Goal: Information Seeking & Learning: Learn about a topic

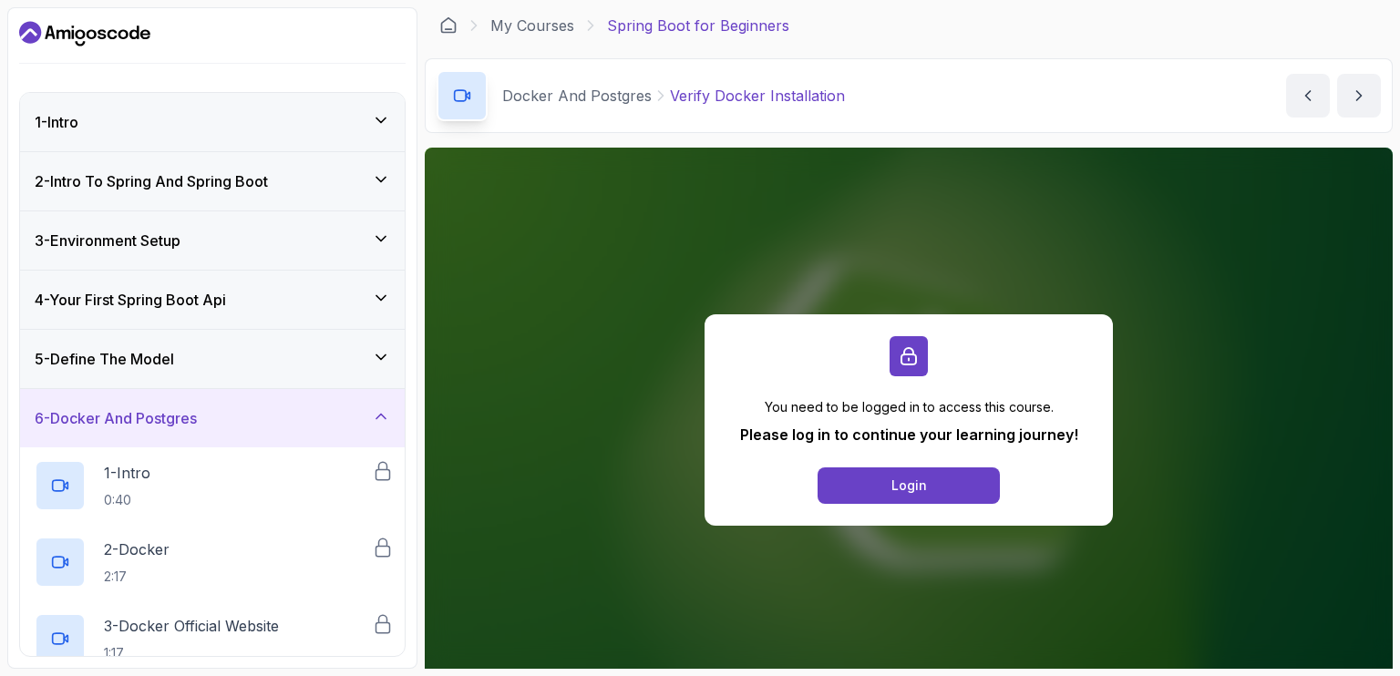
click at [869, 470] on button "Login" at bounding box center [908, 485] width 182 height 36
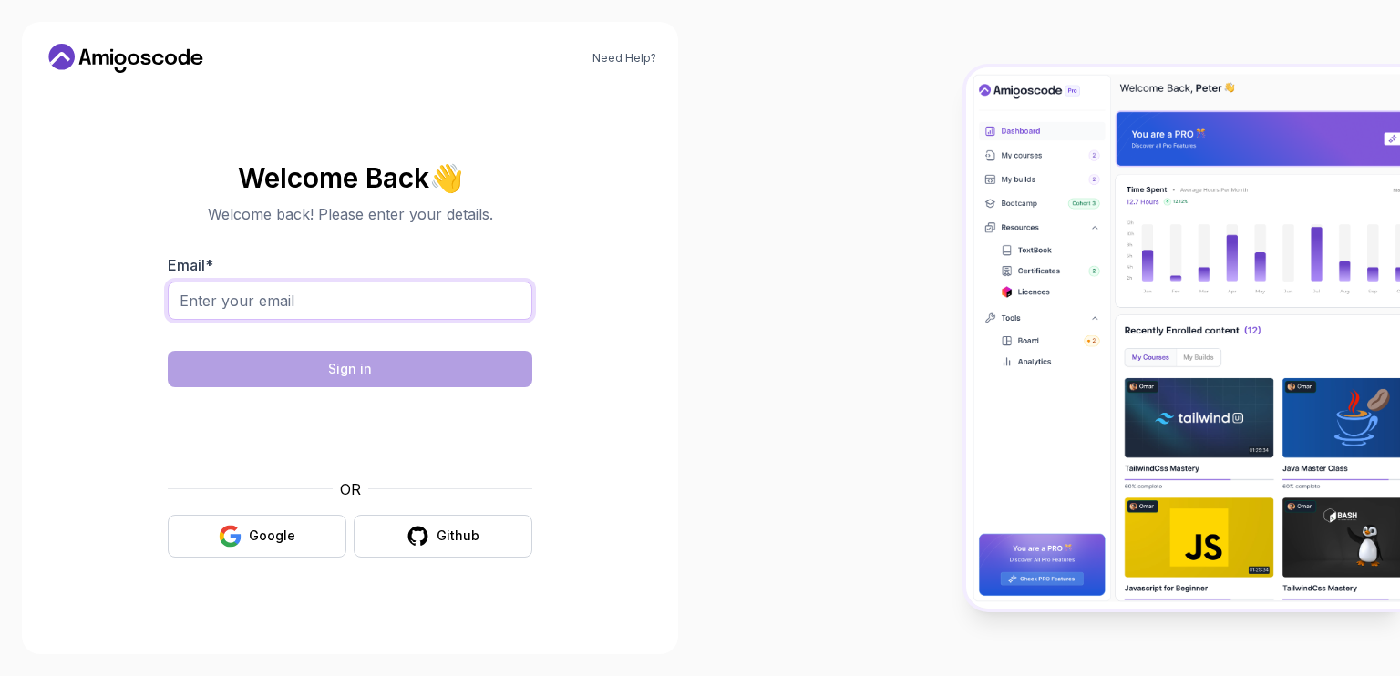
drag, startPoint x: 0, startPoint y: 0, endPoint x: 307, endPoint y: 300, distance: 429.1
click at [307, 300] on input "Email *" at bounding box center [350, 301] width 364 height 38
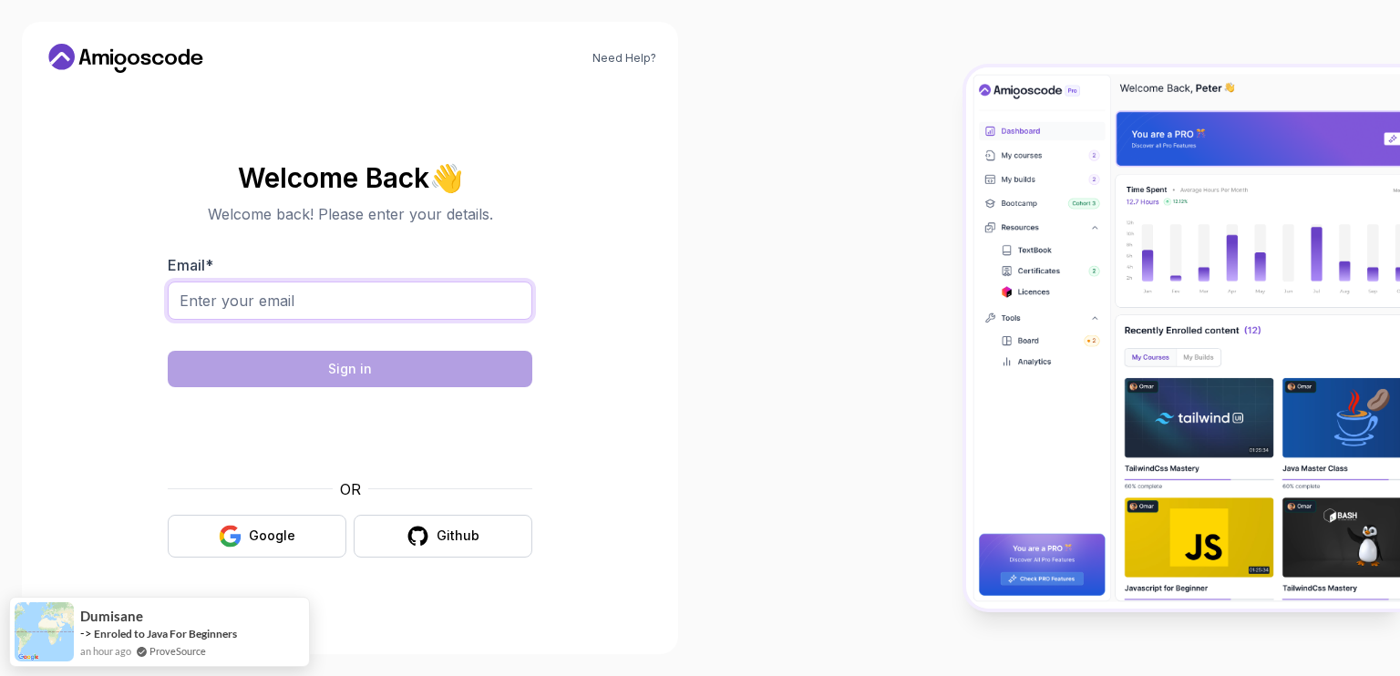
type input "n.ishimwe5@alustudent.com"
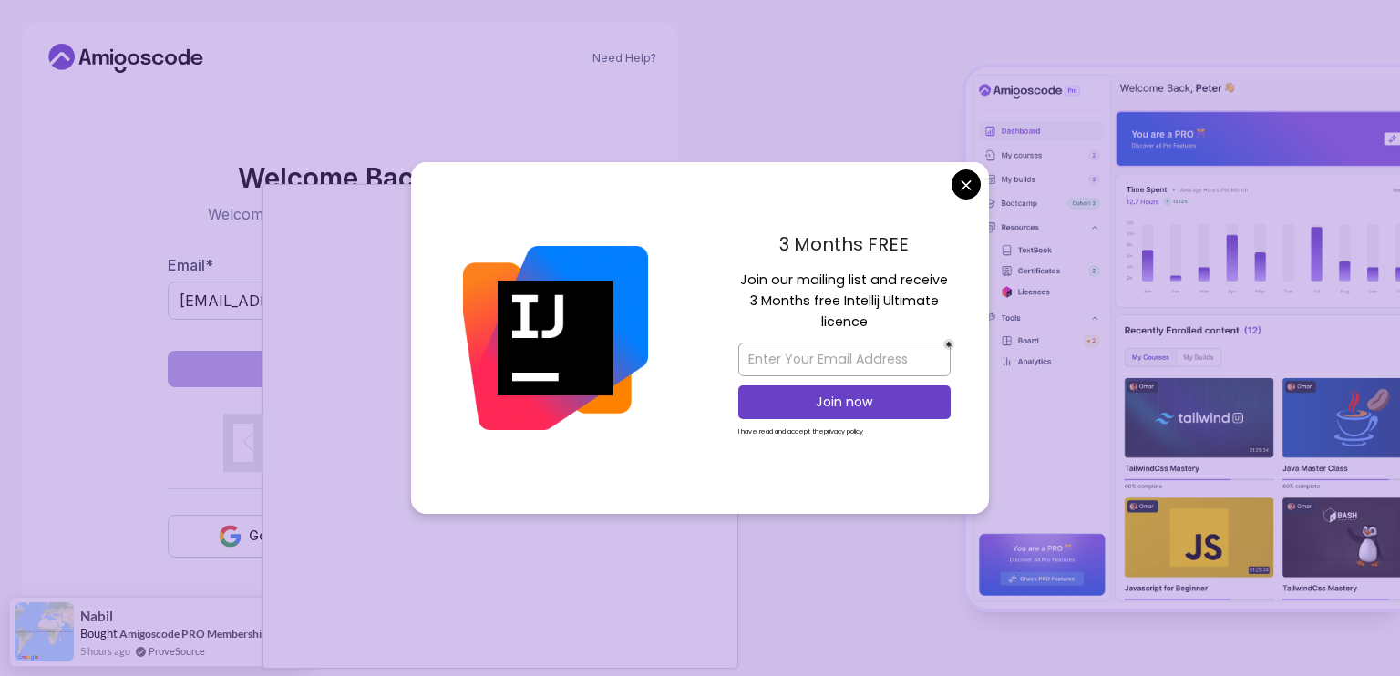
click at [641, 360] on img at bounding box center [555, 338] width 185 height 185
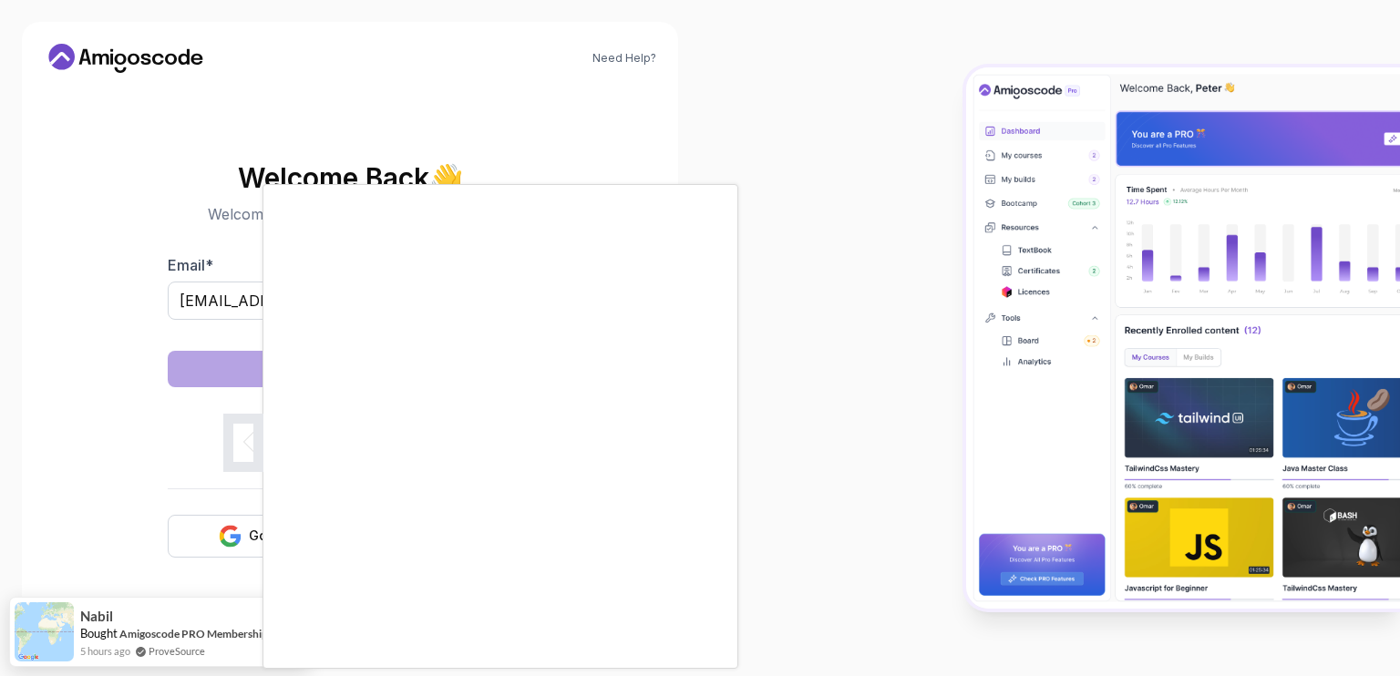
click at [960, 190] on body "Need Help? Welcome Back 👋 Welcome back! Please enter your details. Email * n.is…" at bounding box center [700, 338] width 1400 height 676
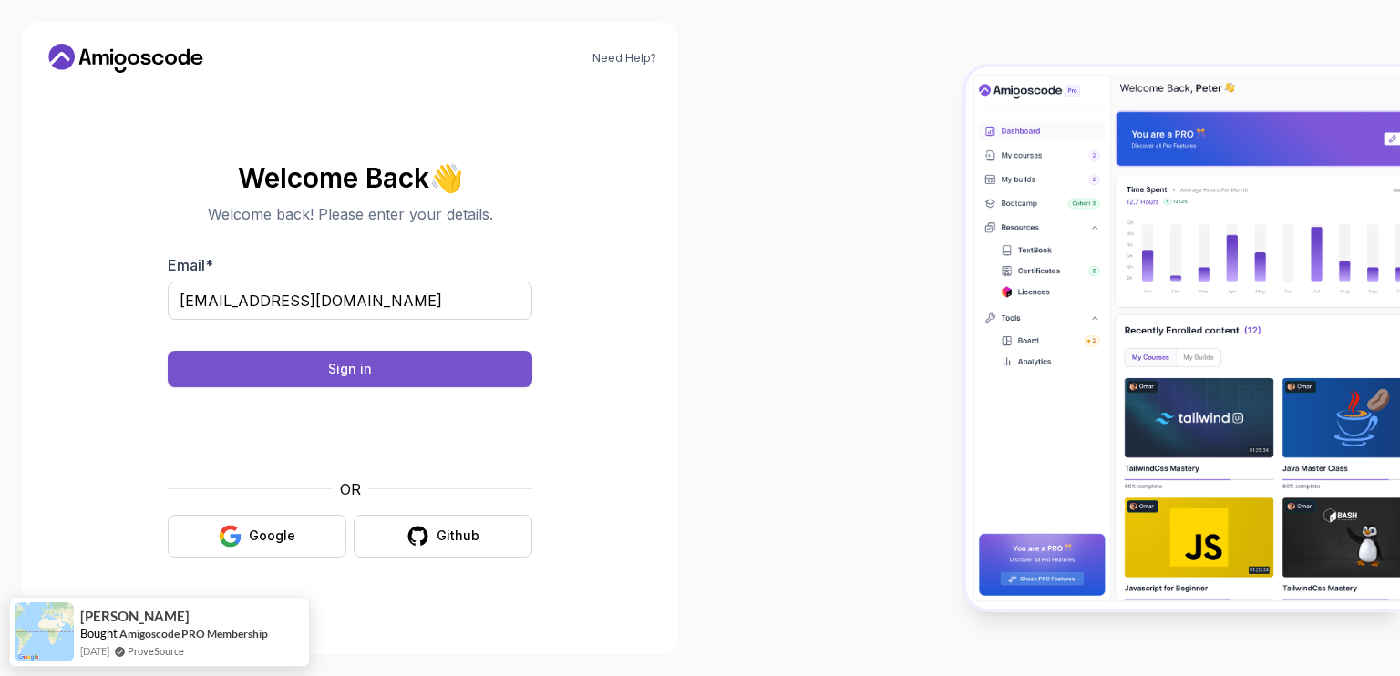
click at [451, 363] on button "Sign in" at bounding box center [350, 369] width 364 height 36
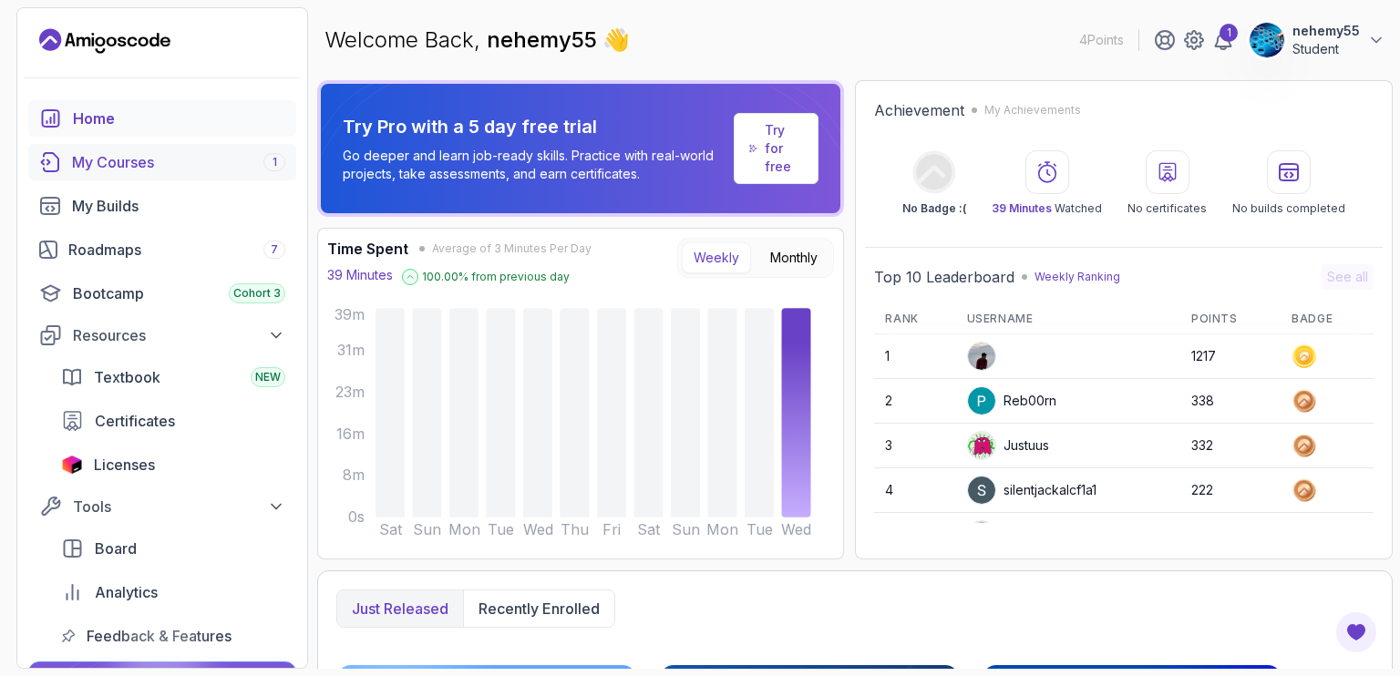
click at [113, 173] on link "My Courses 1" at bounding box center [162, 162] width 268 height 36
click at [109, 167] on div "My Courses 1" at bounding box center [178, 162] width 213 height 22
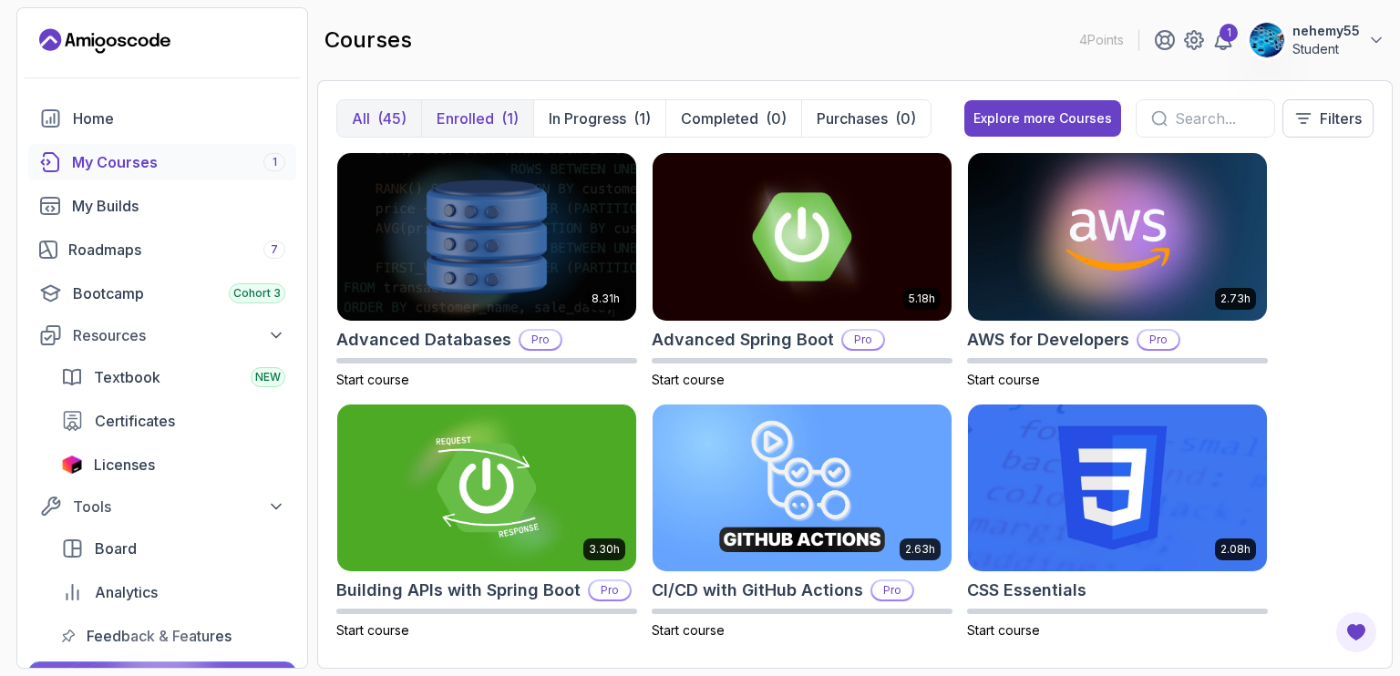
click at [450, 109] on p "Enrolled" at bounding box center [464, 119] width 57 height 22
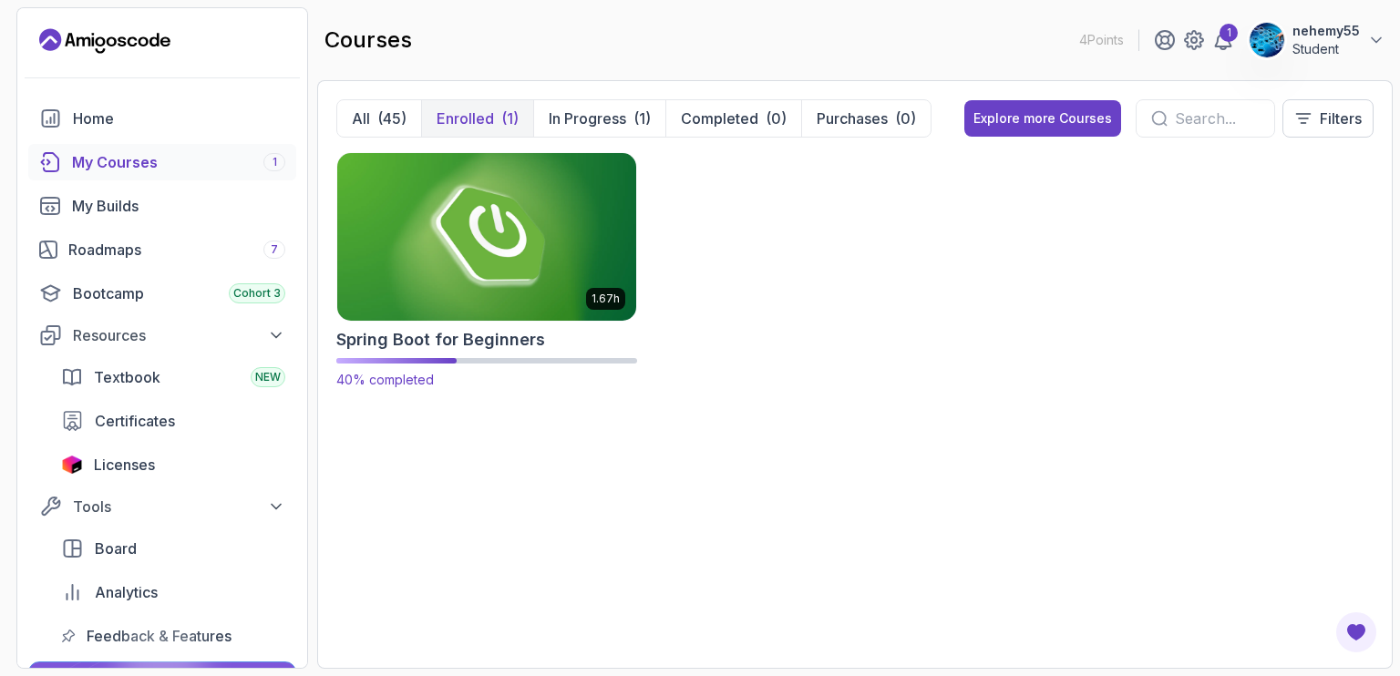
click at [542, 280] on img at bounding box center [486, 237] width 313 height 176
click at [521, 256] on img at bounding box center [486, 237] width 313 height 176
click at [544, 304] on img at bounding box center [486, 237] width 313 height 176
click at [544, 312] on img at bounding box center [486, 237] width 313 height 176
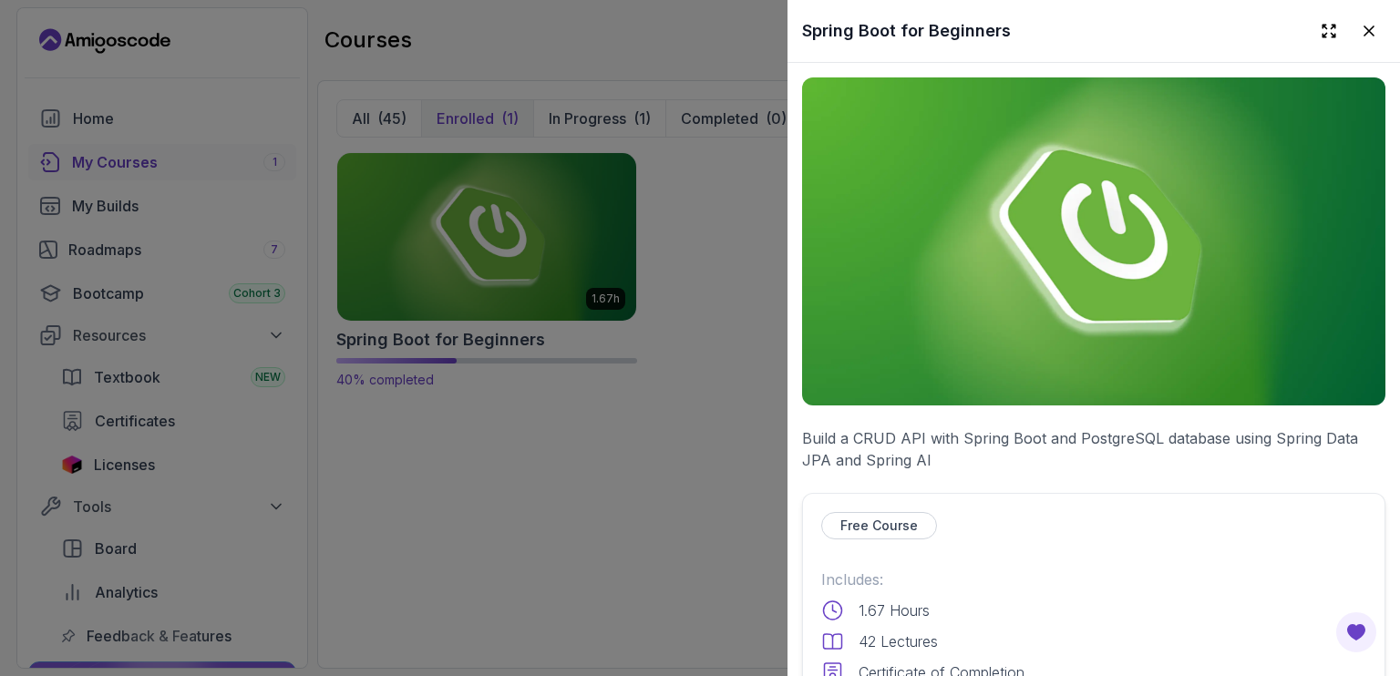
click at [506, 240] on div at bounding box center [700, 338] width 1400 height 676
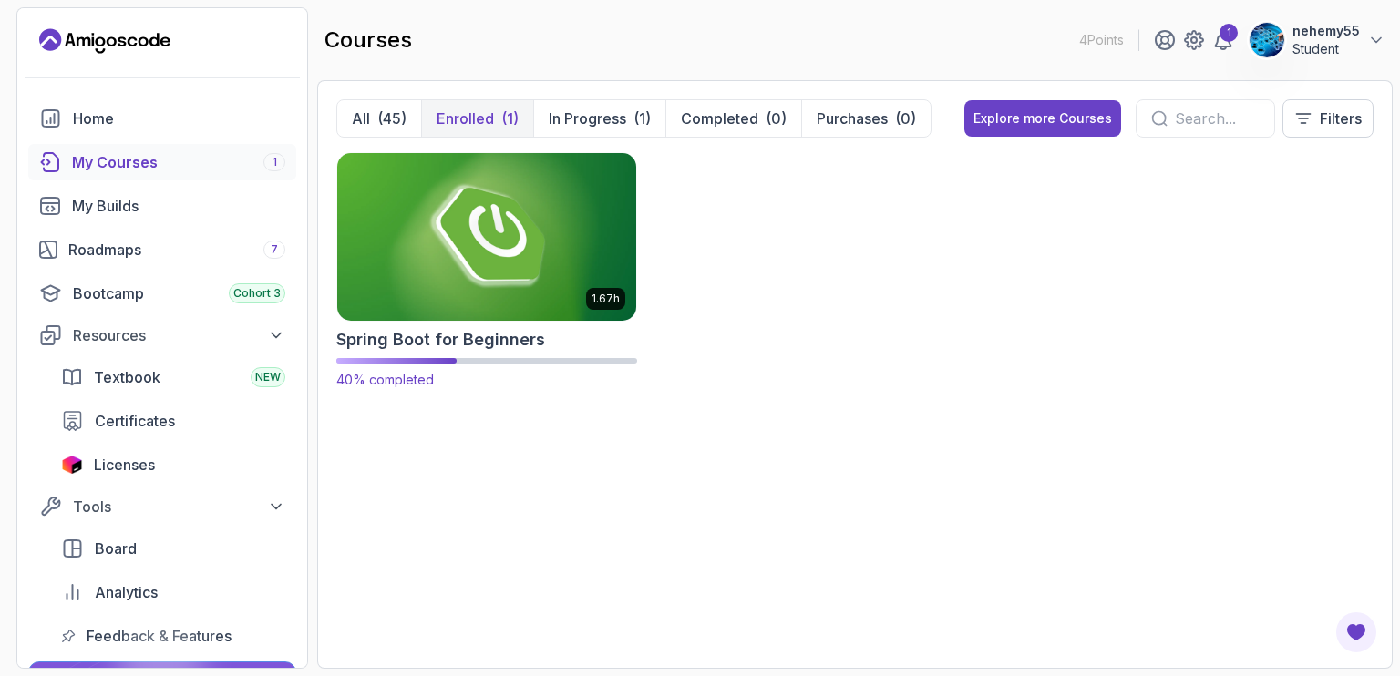
click at [499, 255] on img at bounding box center [486, 237] width 313 height 176
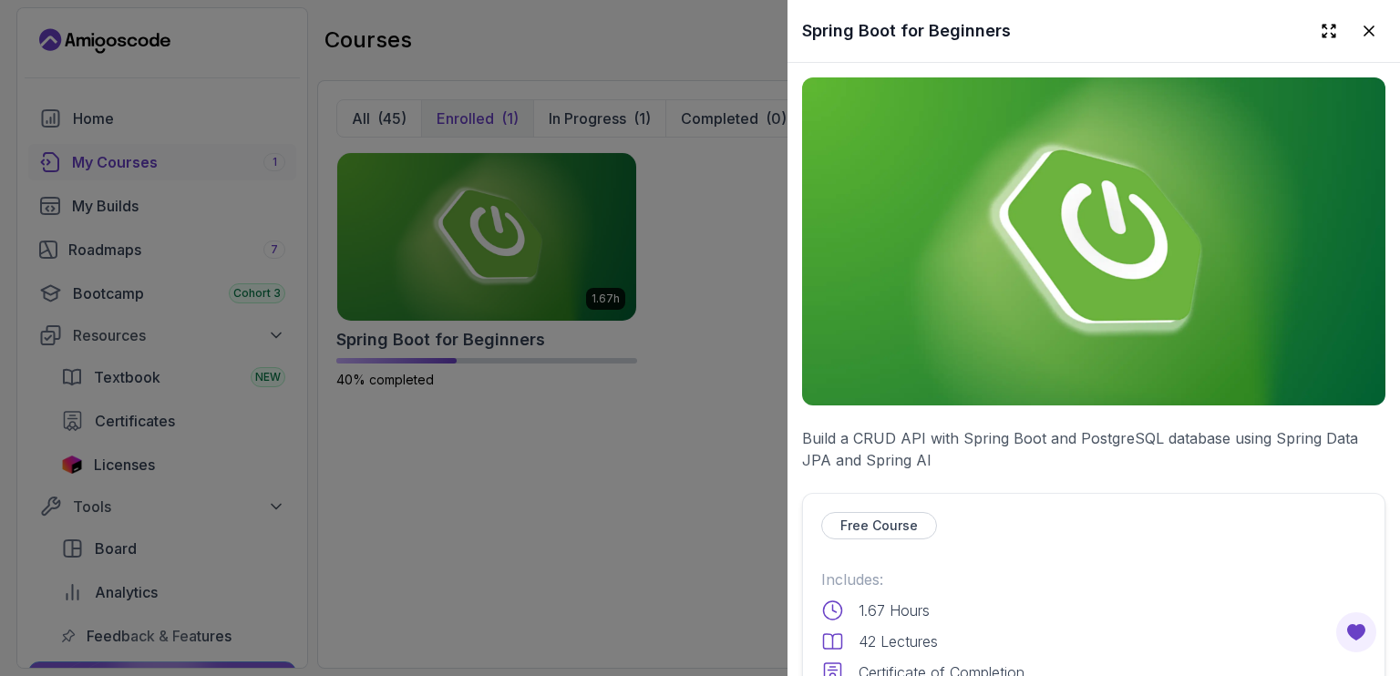
click at [891, 525] on p "Free Course" at bounding box center [878, 526] width 77 height 18
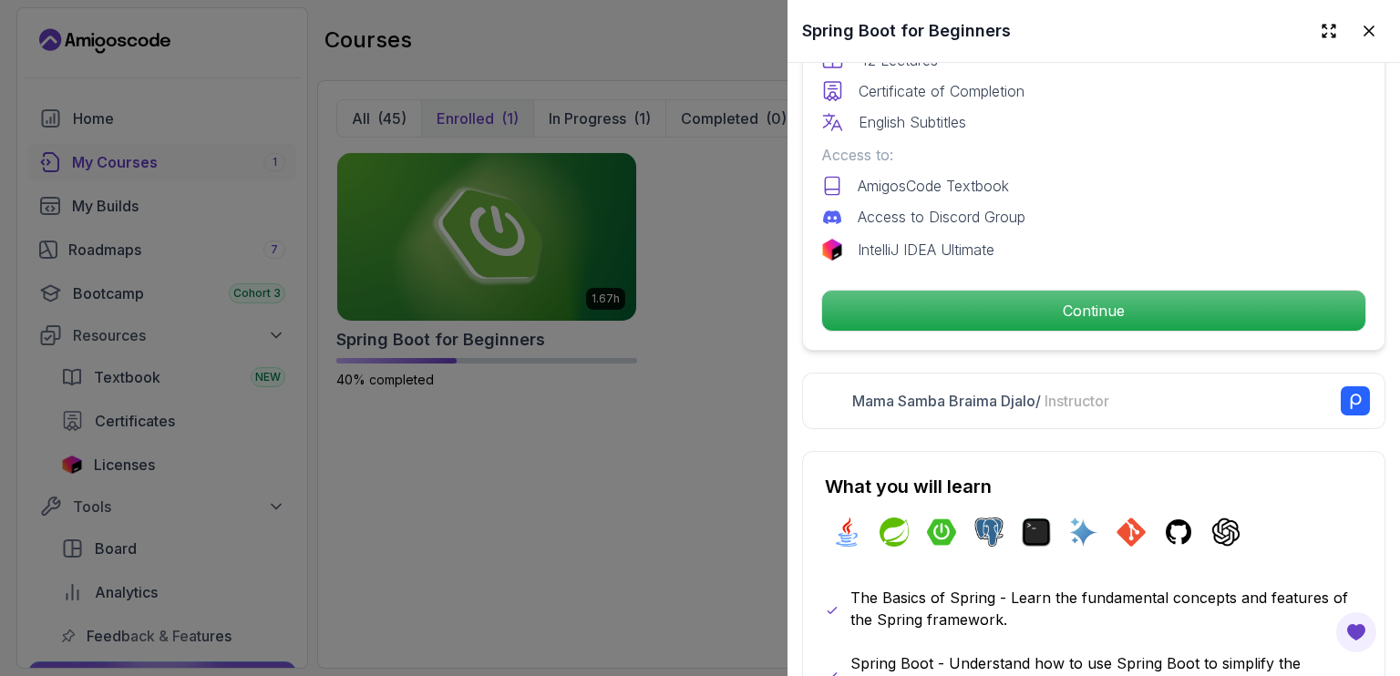
scroll to position [600, 0]
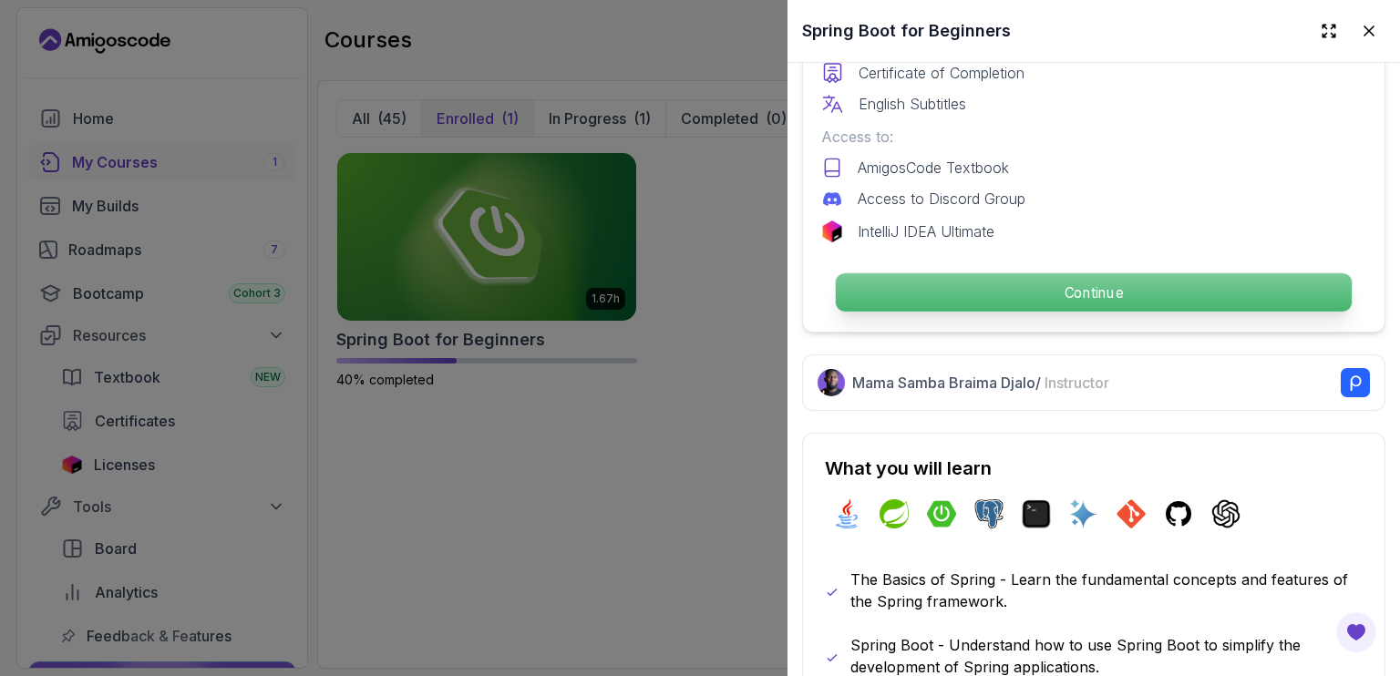
click at [1101, 283] on p "Continue" at bounding box center [1094, 292] width 516 height 38
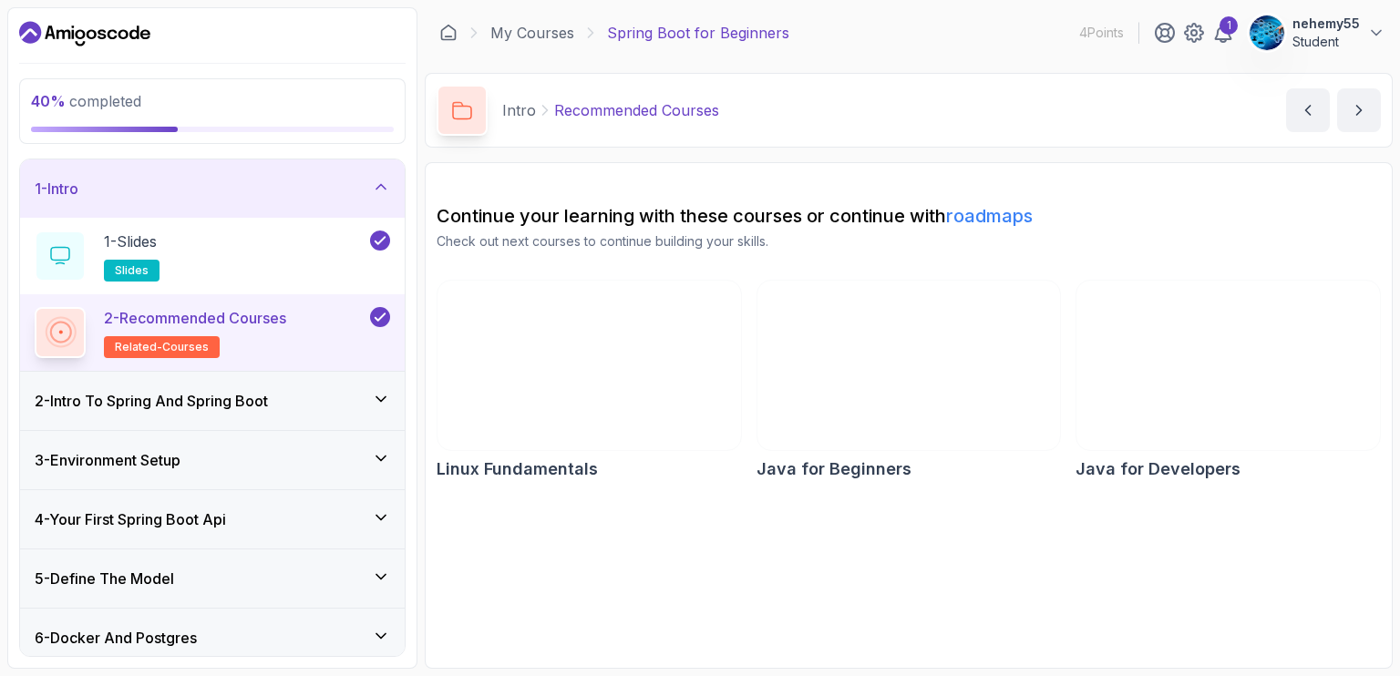
scroll to position [362, 0]
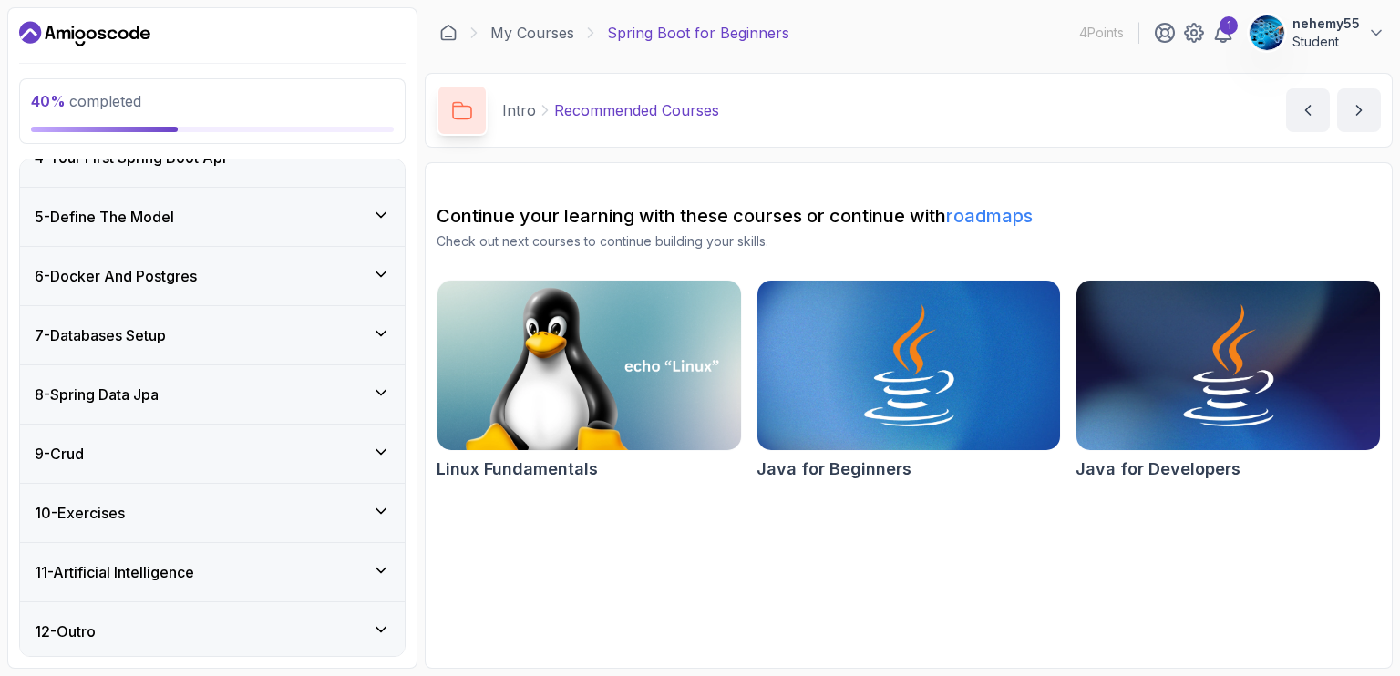
click at [244, 272] on div "6 - Docker And Postgres" at bounding box center [212, 276] width 355 height 22
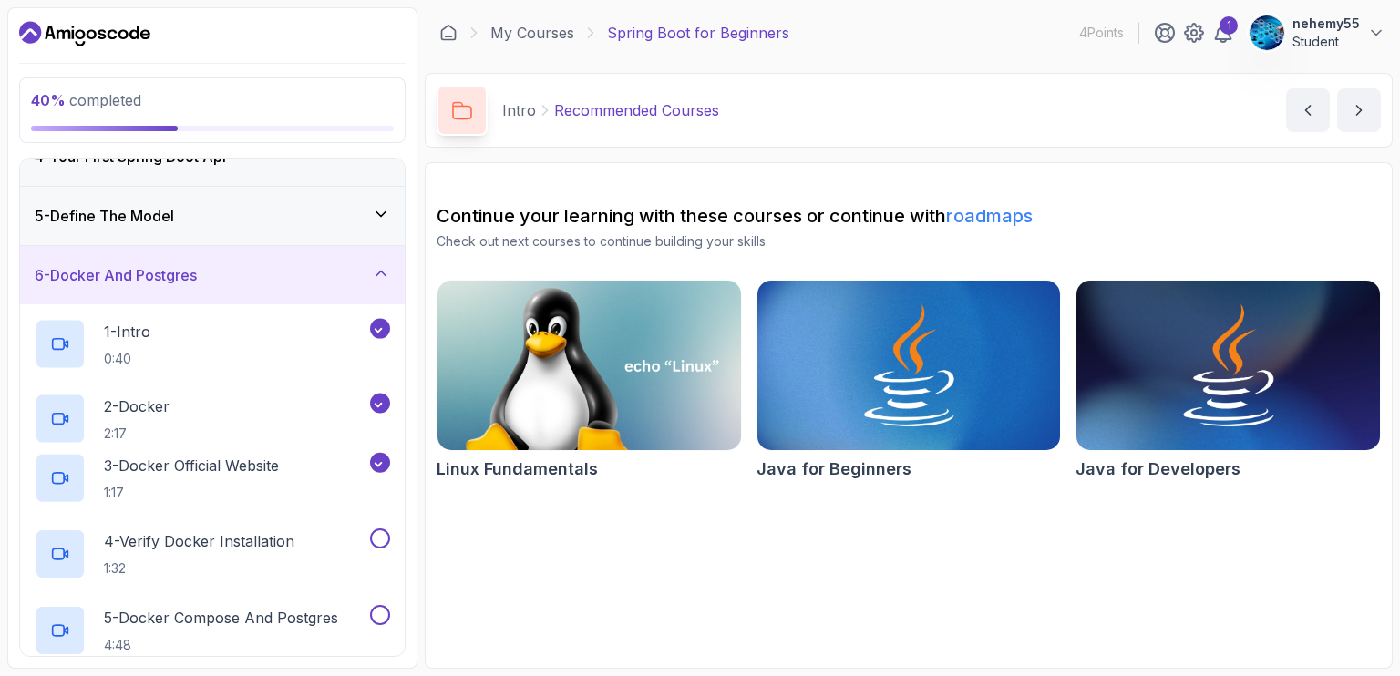
scroll to position [209, 0]
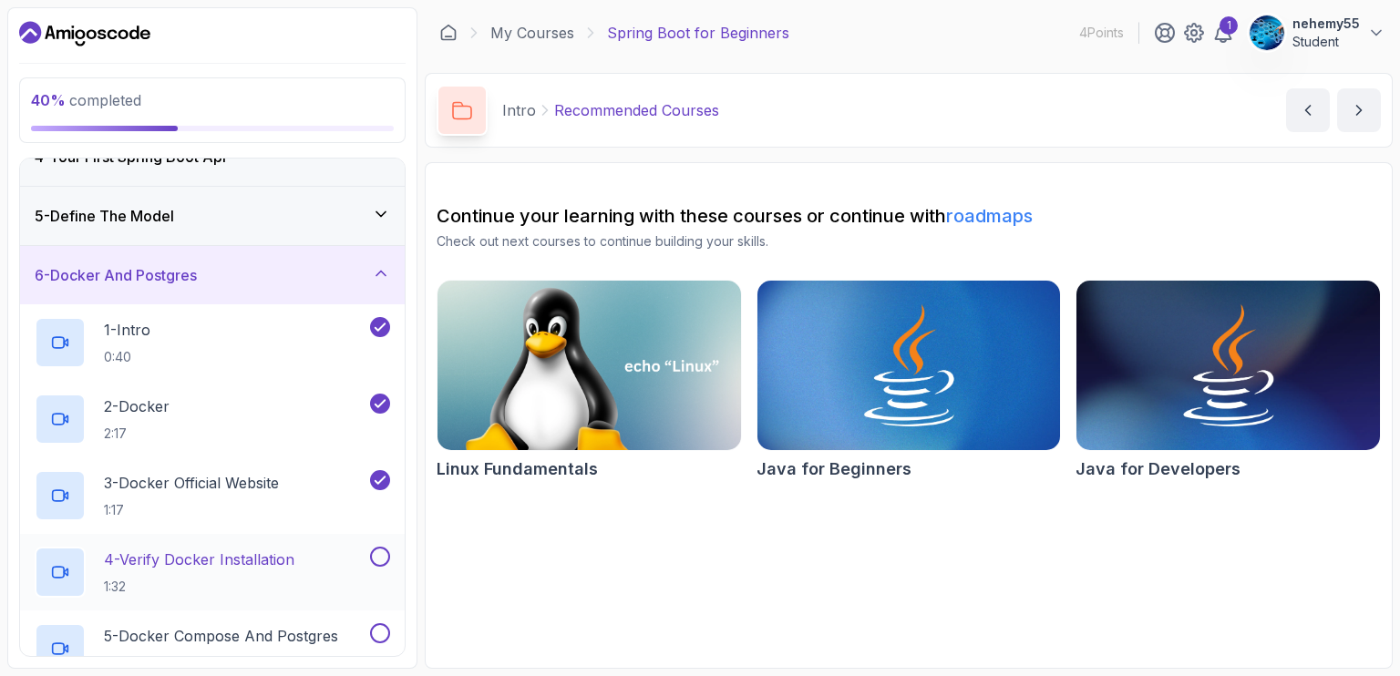
click at [224, 581] on p "1:32" at bounding box center [199, 587] width 190 height 18
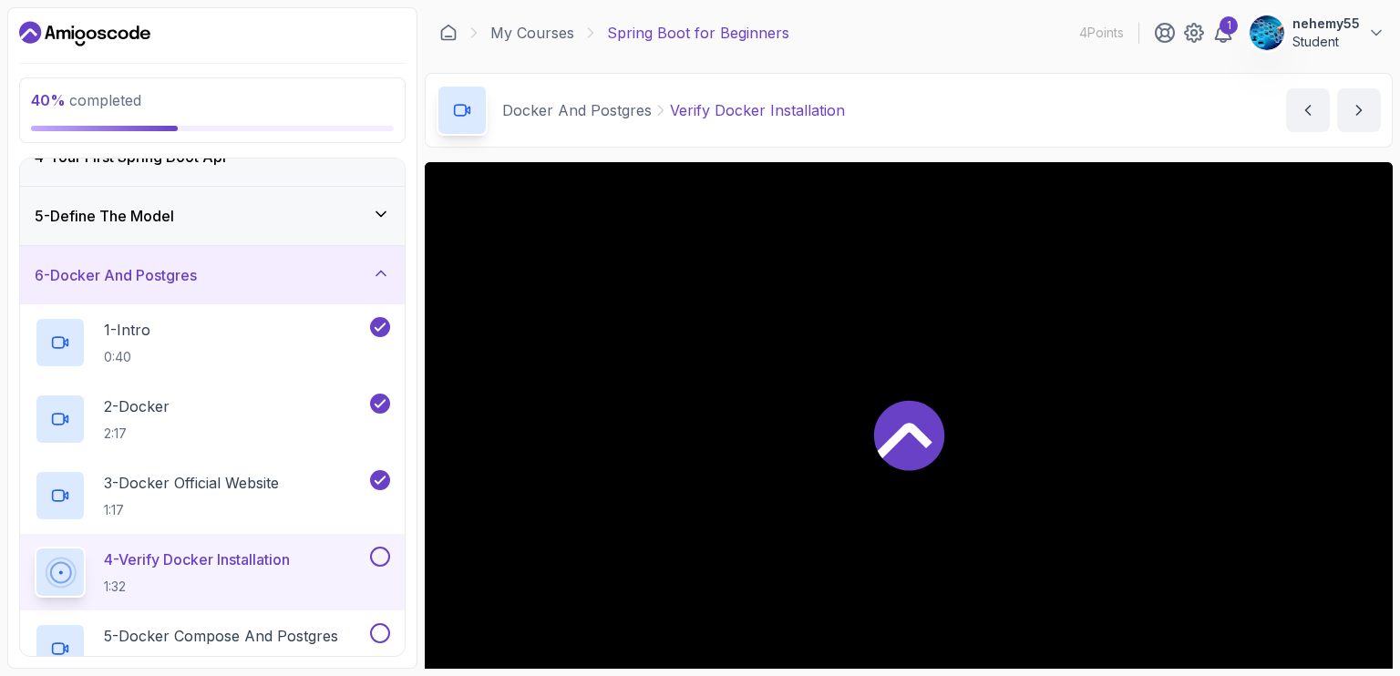
click at [805, 367] on div at bounding box center [909, 434] width 968 height 544
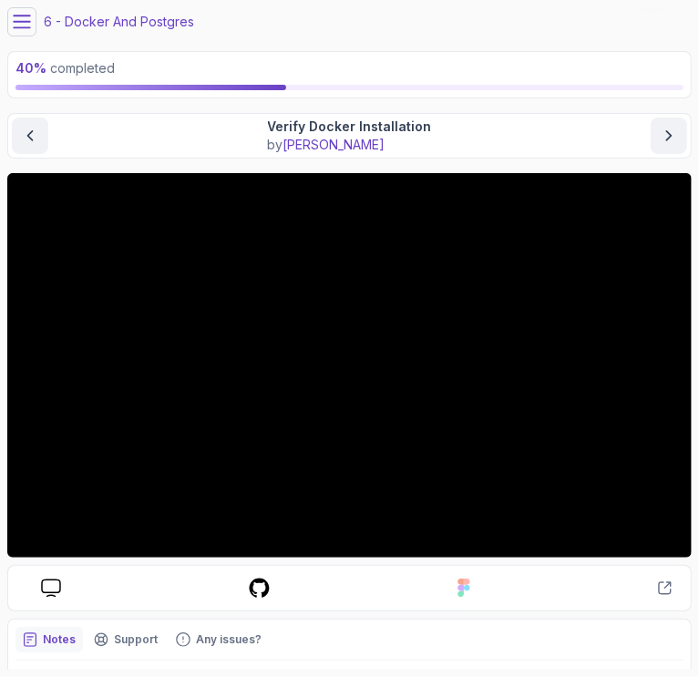
scroll to position [51, 0]
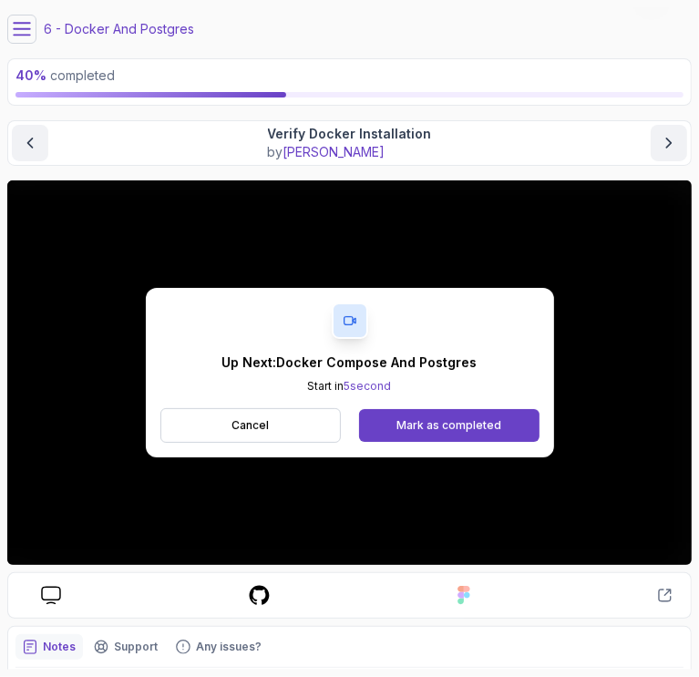
click at [282, 254] on div "Up Next: Docker Compose And Postgres Start in 5 second Cancel Mark as completed" at bounding box center [349, 372] width 684 height 385
click at [451, 436] on button "Mark as completed" at bounding box center [449, 425] width 180 height 33
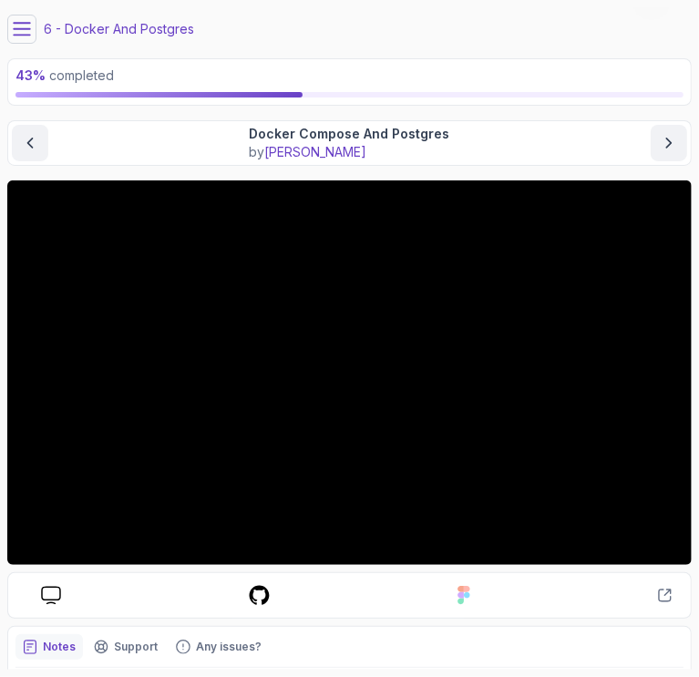
click at [367, 176] on main "My Courses Spring Boot for Beginners 4 Points 1 nehemy55 Student 6 - Docker And…" at bounding box center [349, 338] width 684 height 662
click at [354, 132] on p "Docker Compose And Postgres" at bounding box center [350, 134] width 200 height 18
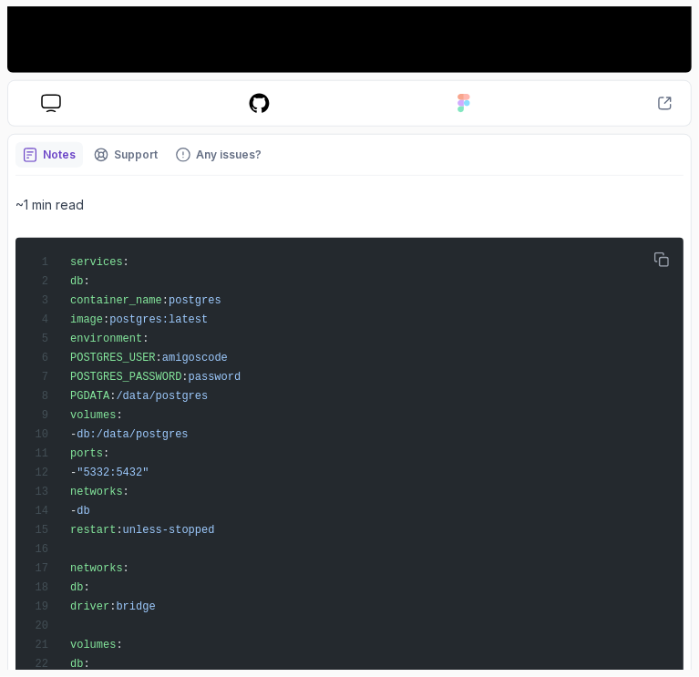
scroll to position [635, 0]
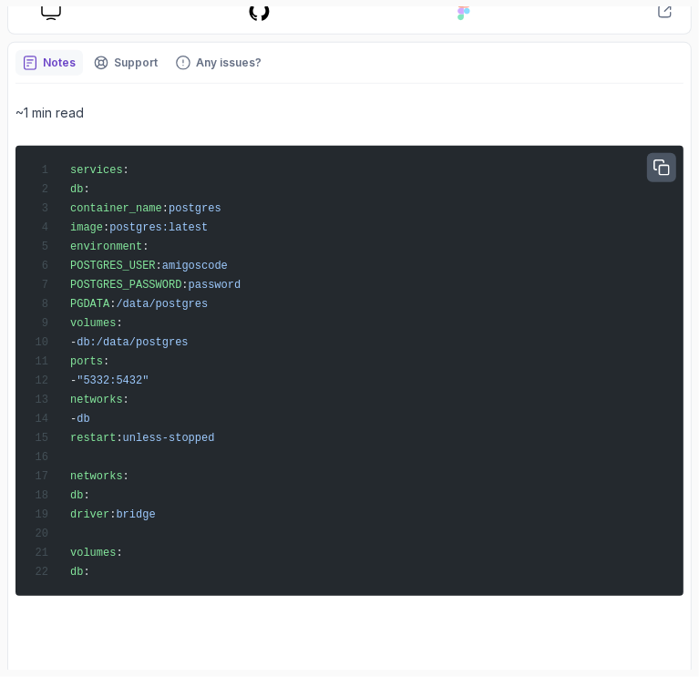
click at [665, 171] on icon "button" at bounding box center [661, 168] width 16 height 16
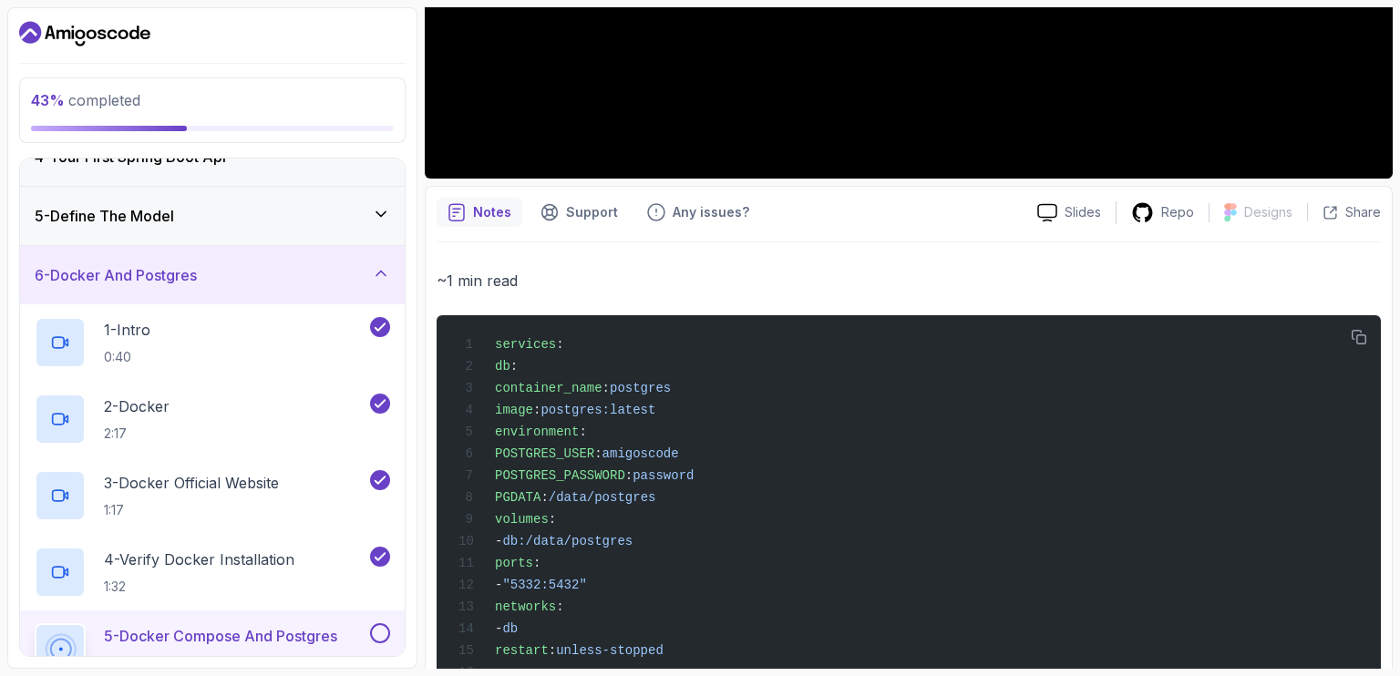
scroll to position [728, 0]
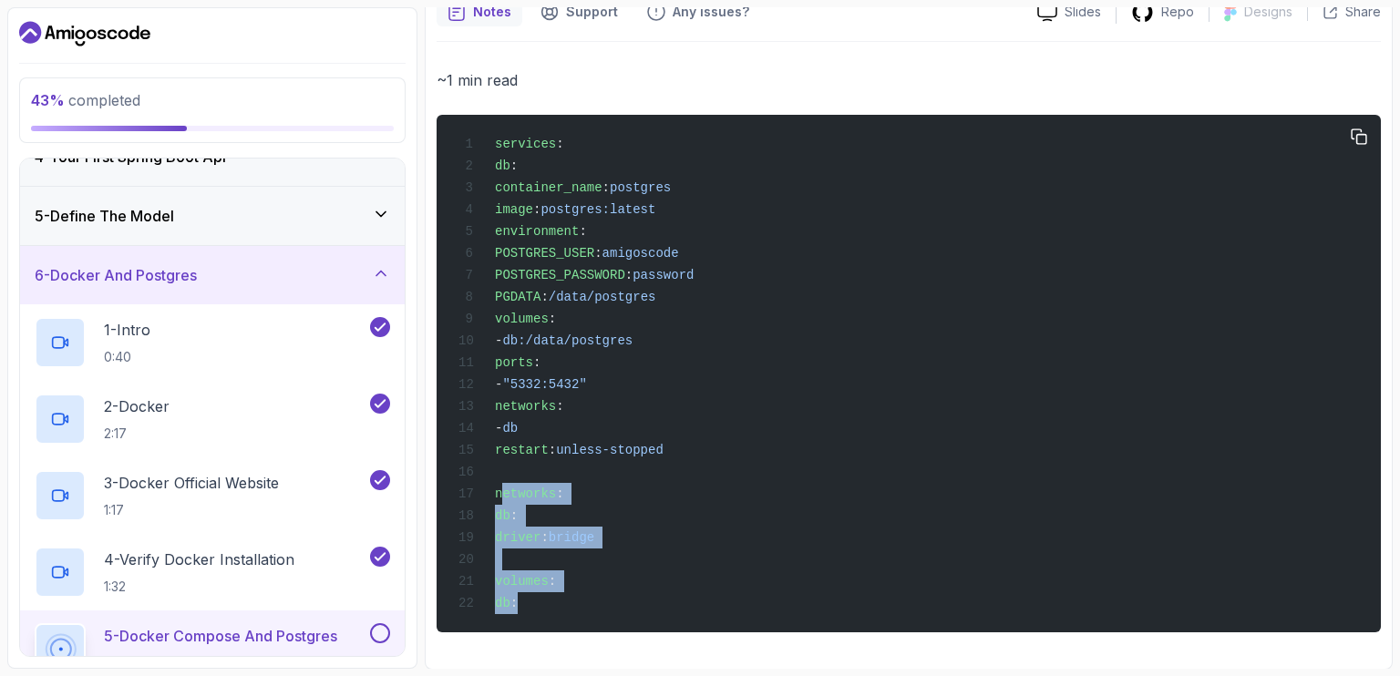
drag, startPoint x: 504, startPoint y: 501, endPoint x: 601, endPoint y: 611, distance: 147.2
click at [601, 611] on div "services : db : container_name : postgres image : postgres:latest environment :…" at bounding box center [908, 374] width 915 height 496
copy code "networks : db : driver : bridge volumes : db :"
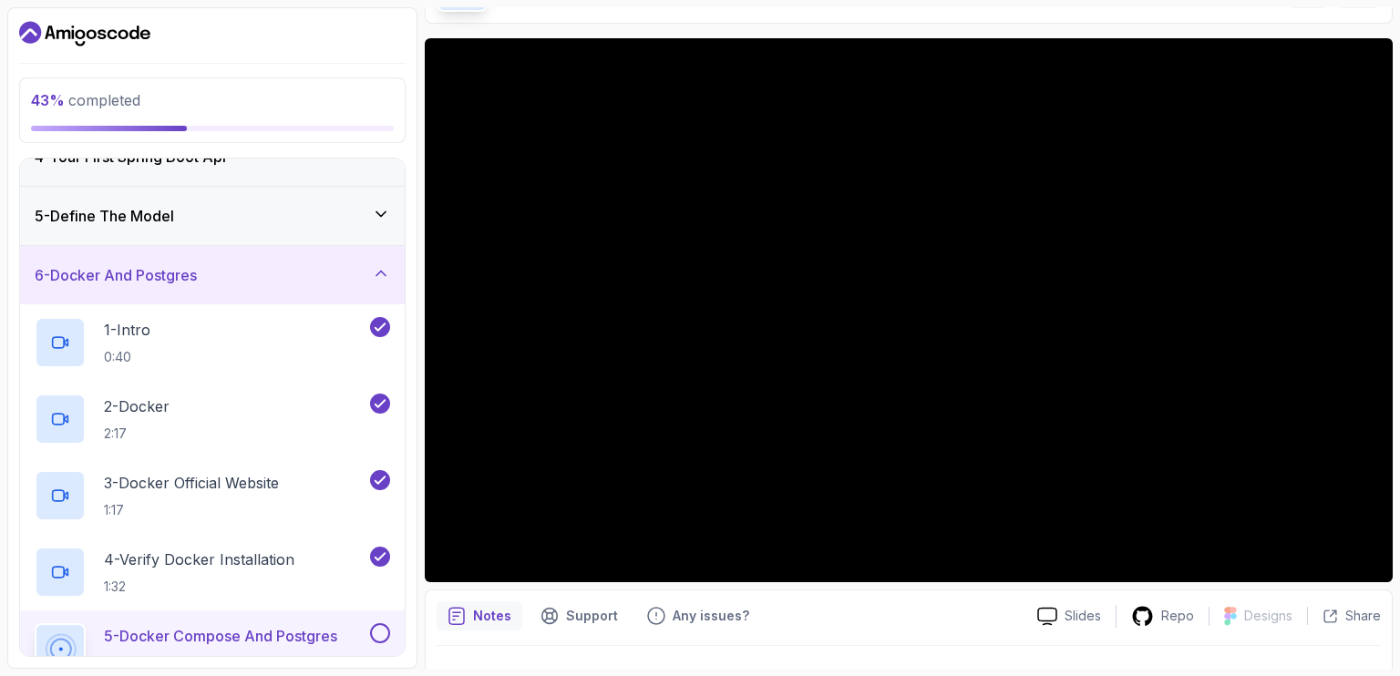
scroll to position [131, 0]
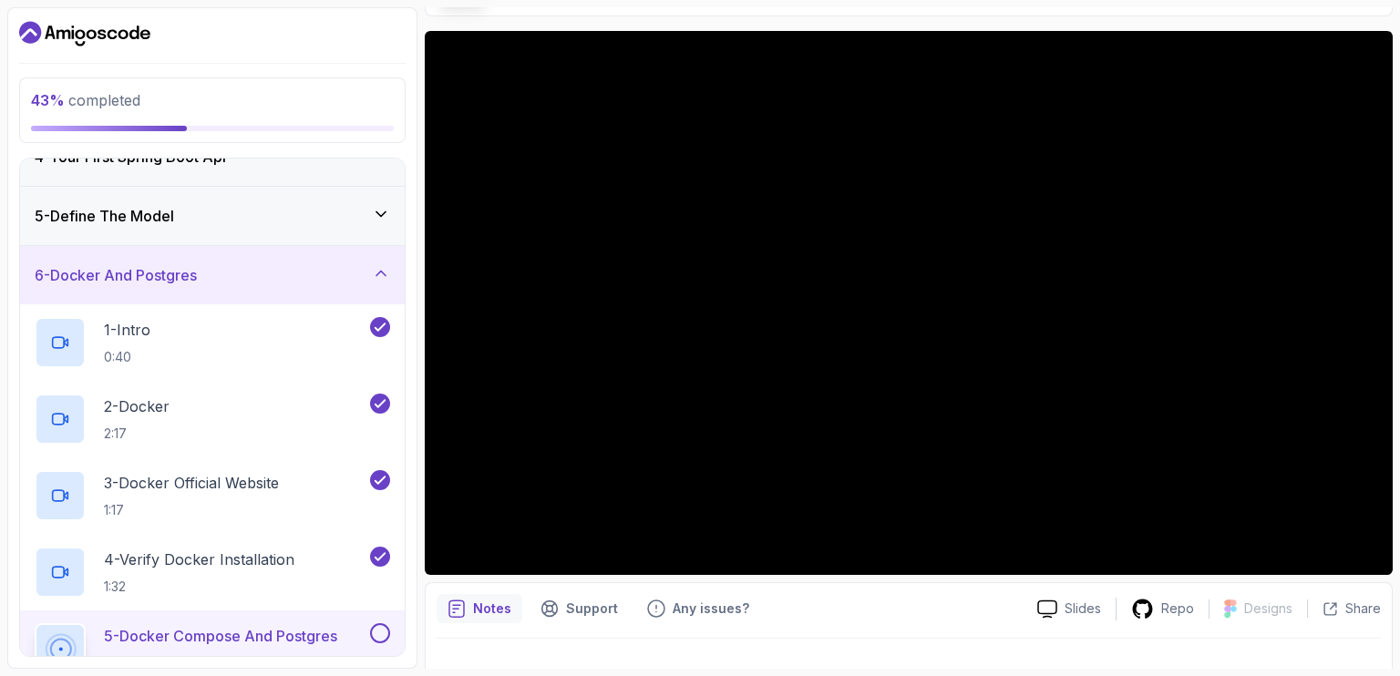
click at [368, 235] on div "5 - Define The Model" at bounding box center [212, 216] width 385 height 58
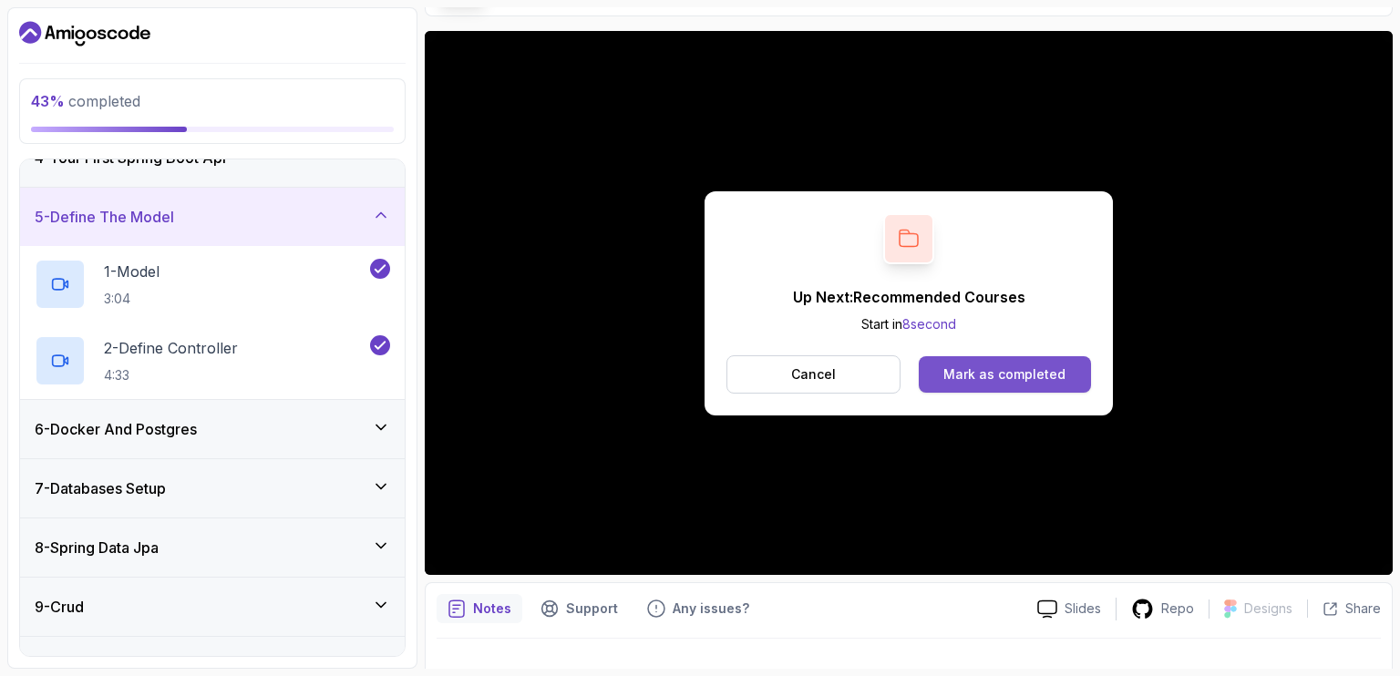
click at [1013, 376] on div "Mark as completed" at bounding box center [1004, 374] width 122 height 18
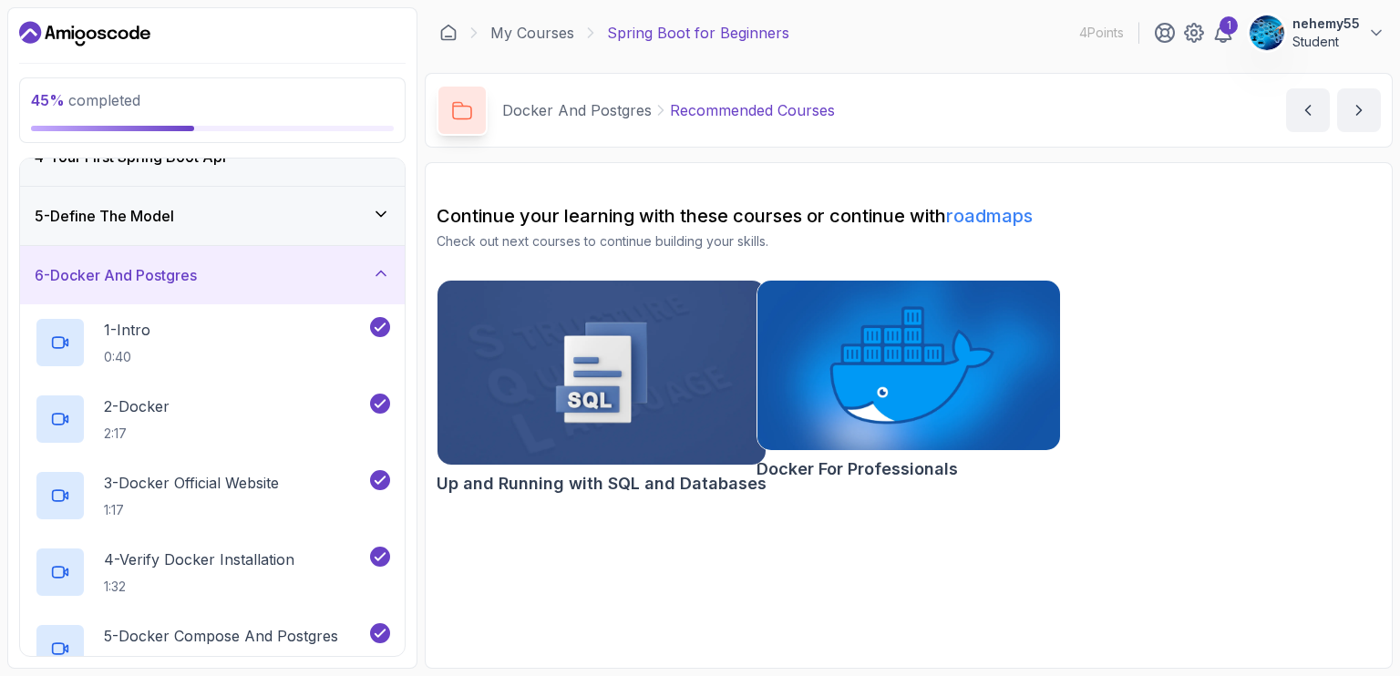
click at [866, 358] on img at bounding box center [908, 365] width 318 height 179
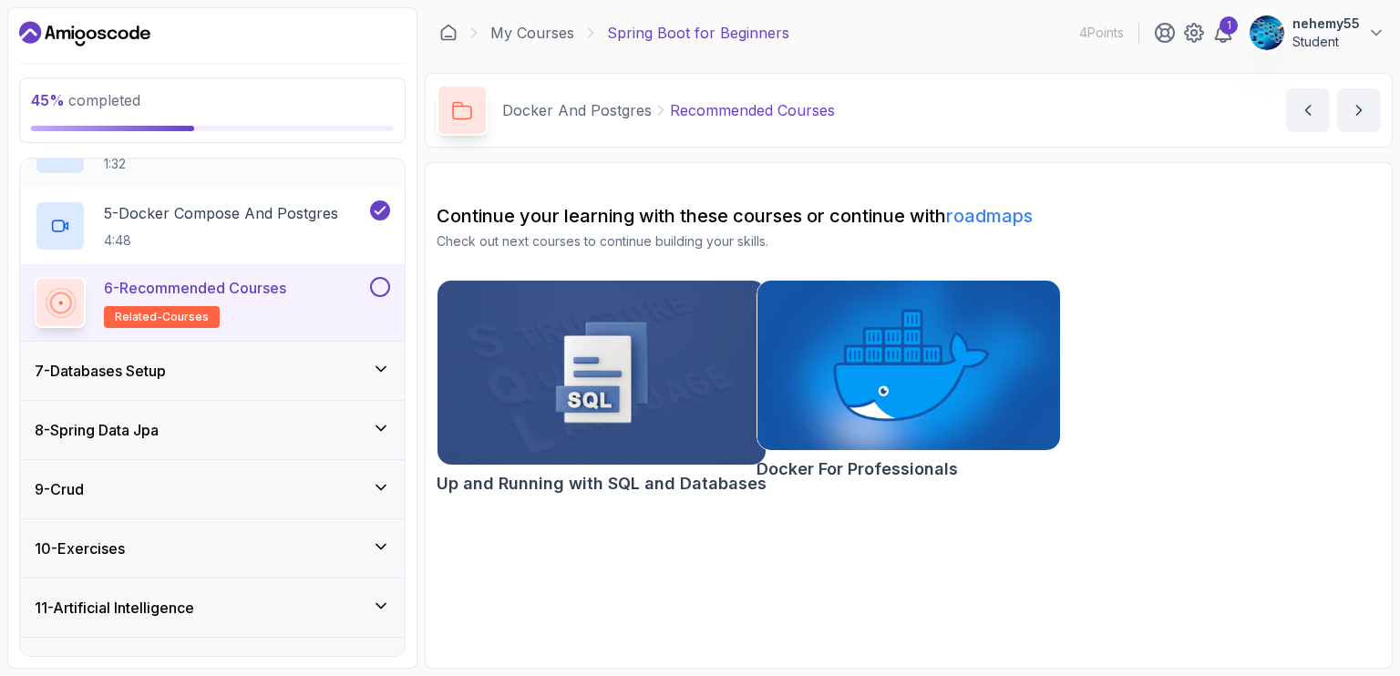
scroll to position [668, 0]
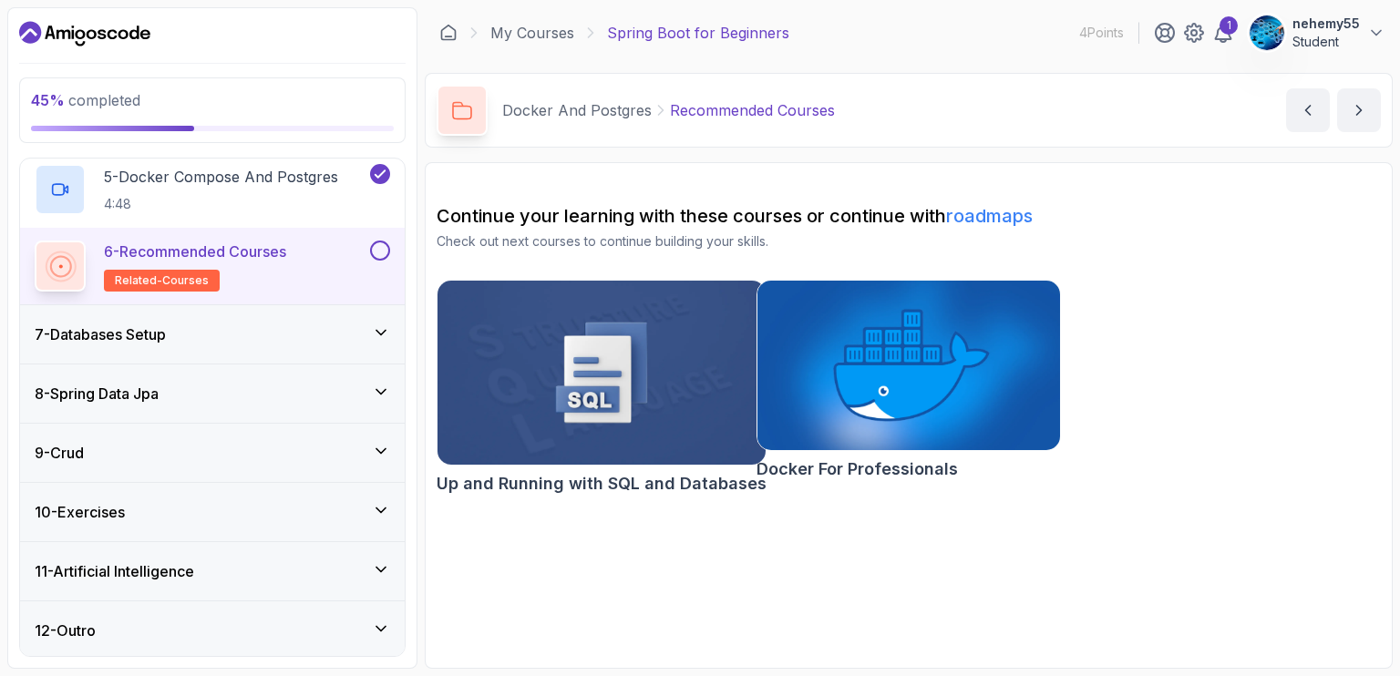
click at [179, 319] on div "7 - Databases Setup" at bounding box center [212, 334] width 385 height 58
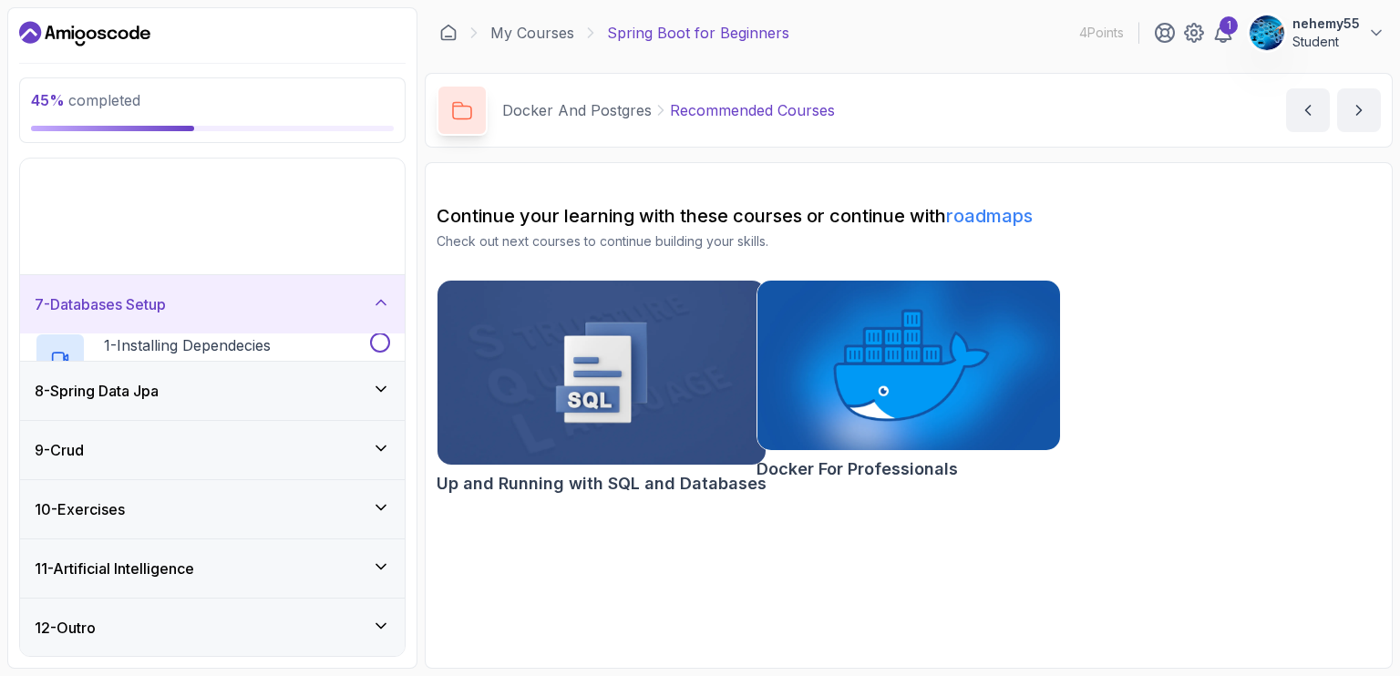
scroll to position [209, 0]
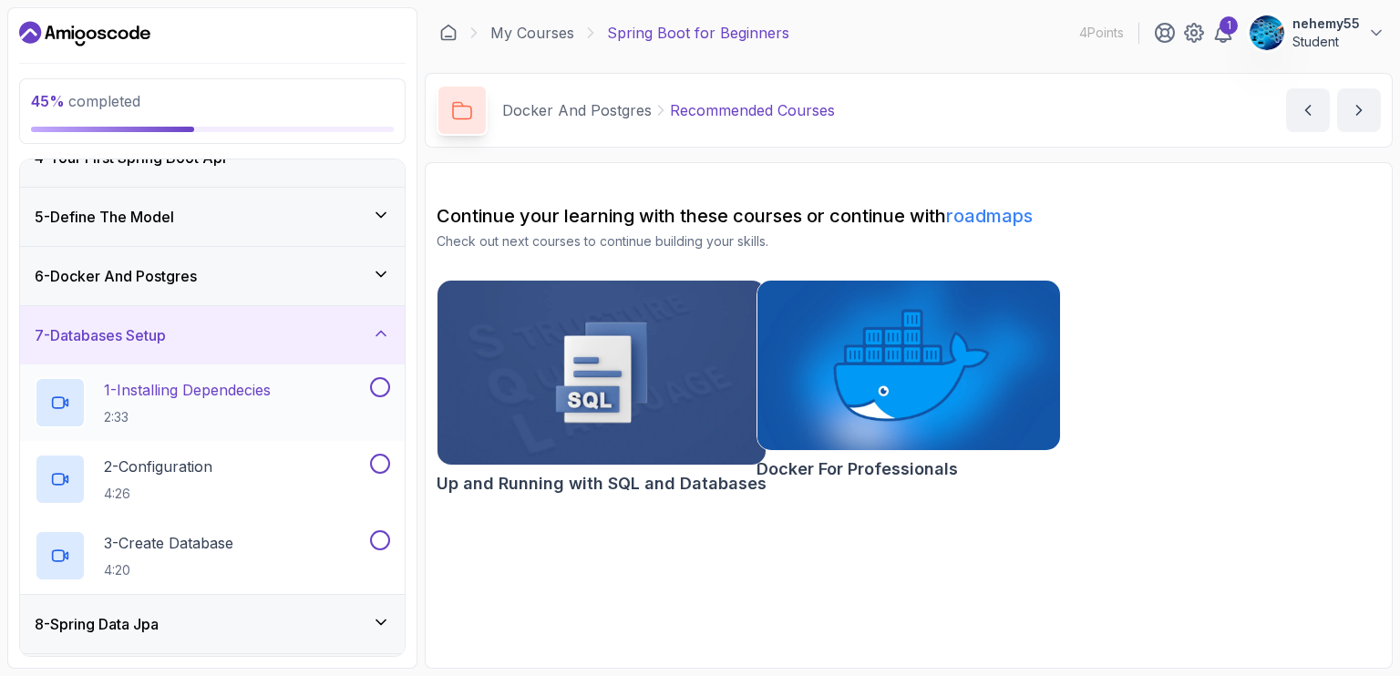
click at [281, 393] on div "1 - Installing Dependecies 2:33" at bounding box center [201, 402] width 332 height 51
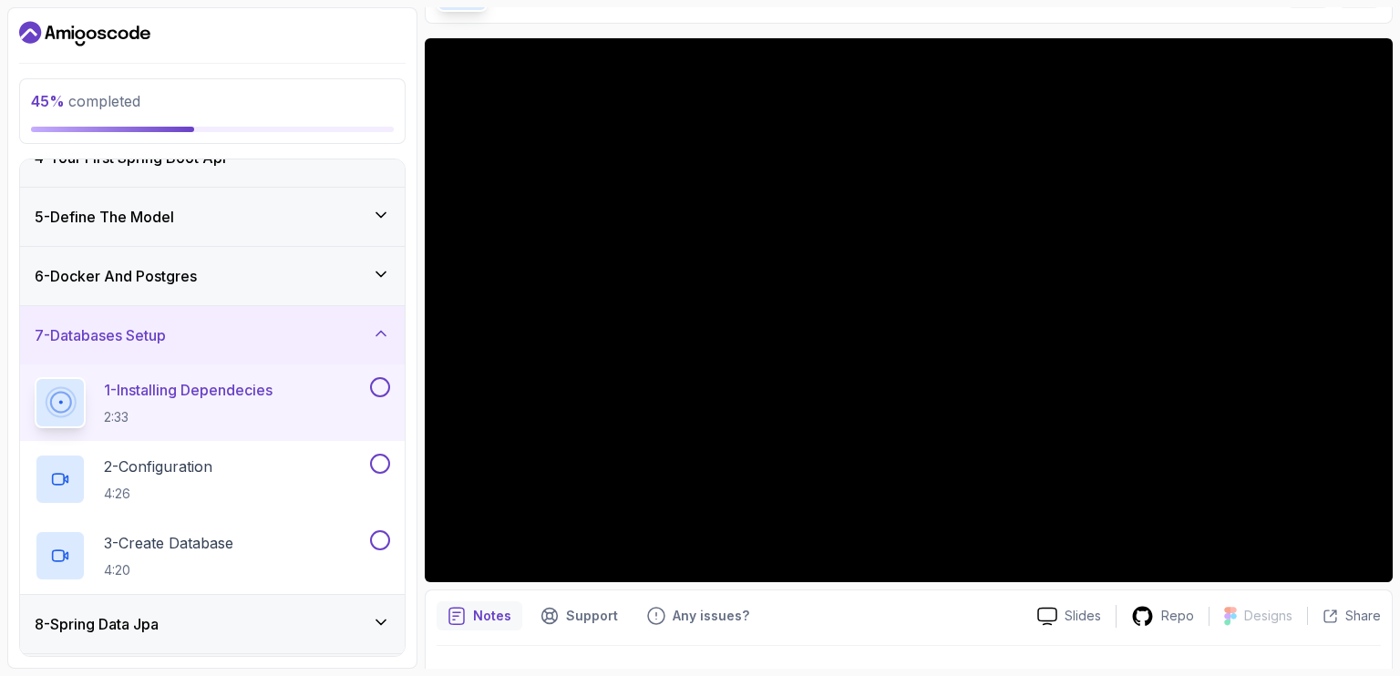
scroll to position [123, 0]
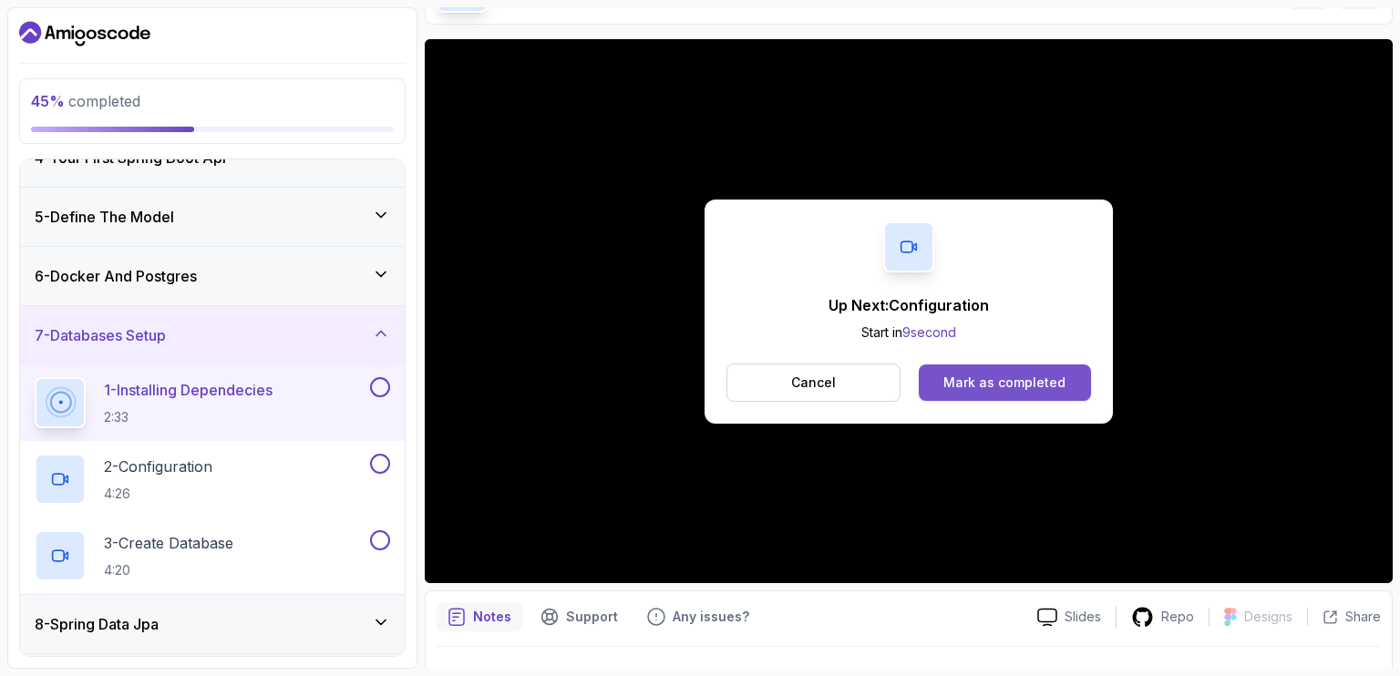
click at [1002, 385] on div "Mark as completed" at bounding box center [1004, 383] width 122 height 18
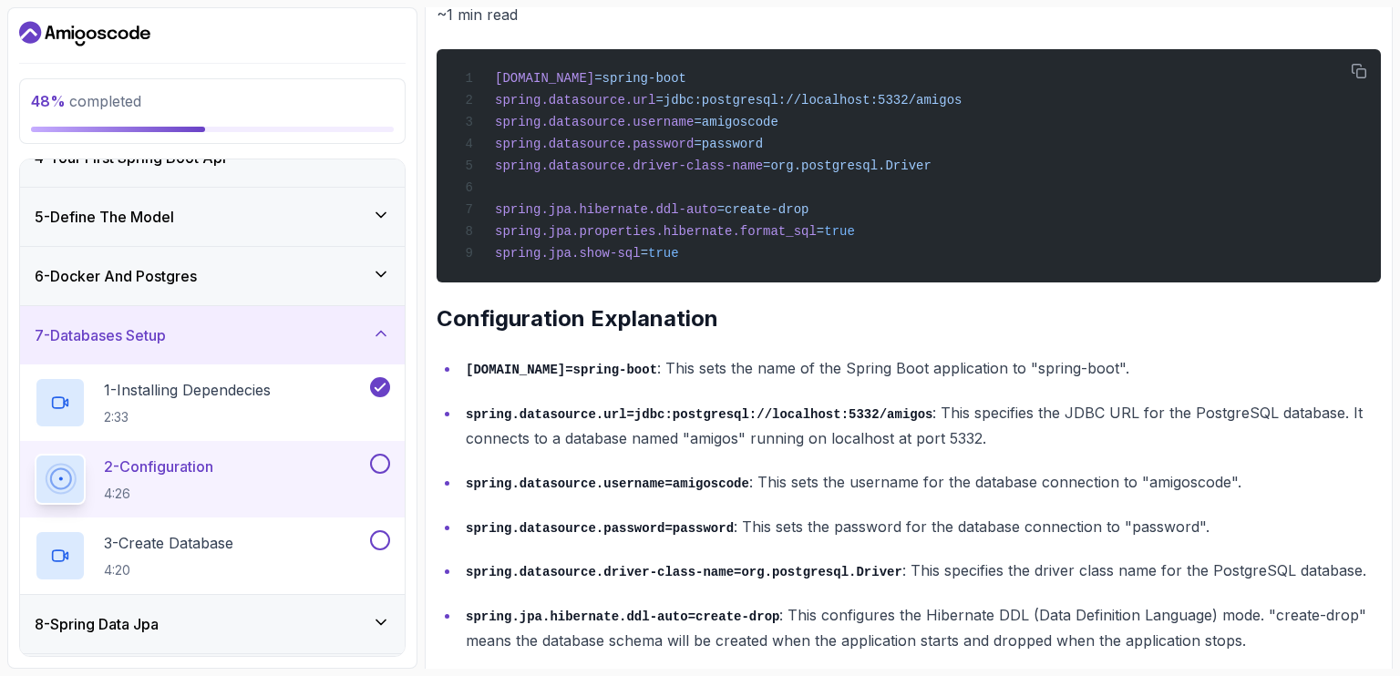
scroll to position [790, 0]
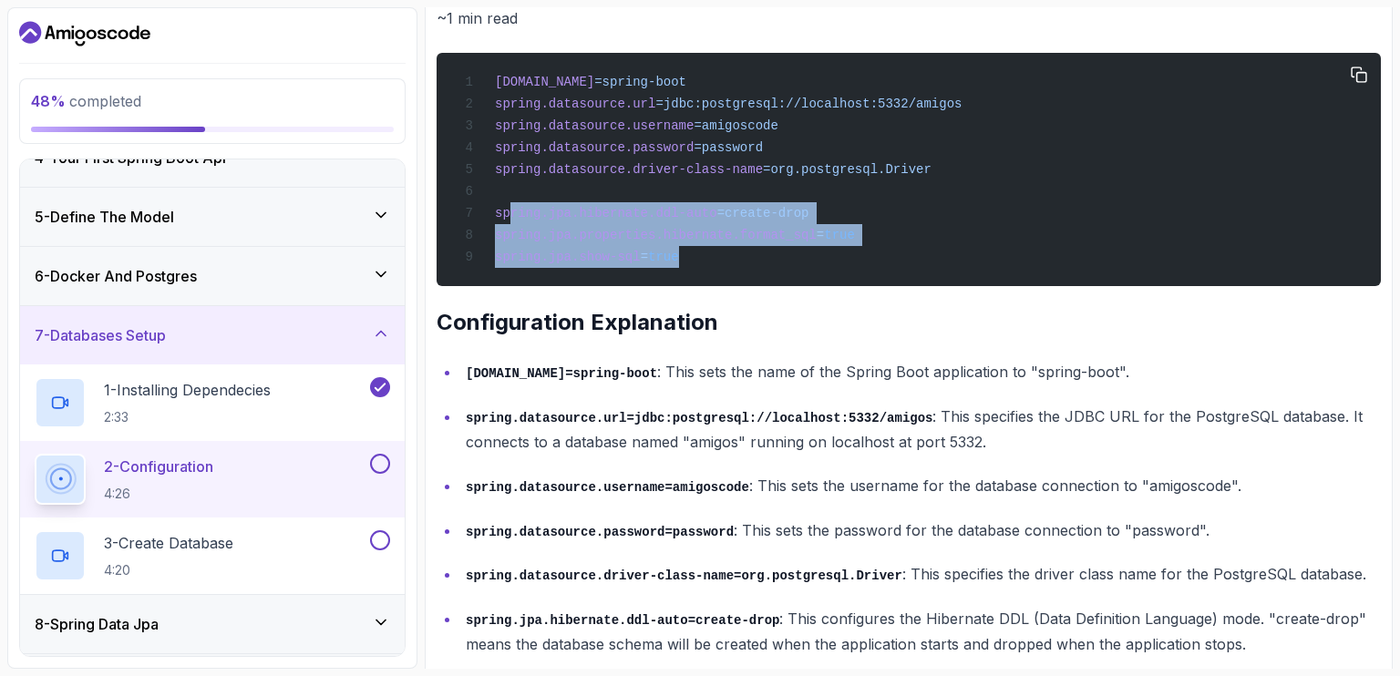
drag, startPoint x: 669, startPoint y: 258, endPoint x: 505, endPoint y: 221, distance: 168.2
click at [505, 221] on div "spring.application.name =spring-boot spring.datasource.url =jdbc:postgresql://l…" at bounding box center [908, 169] width 915 height 211
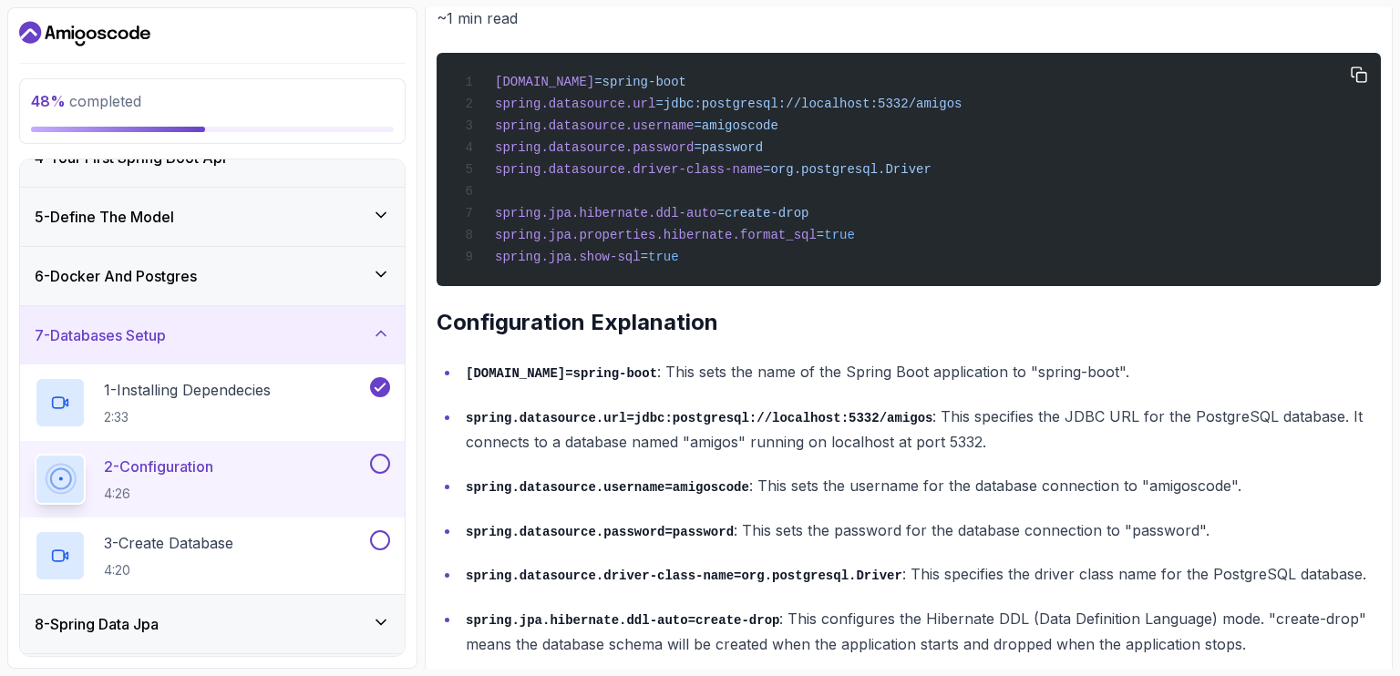
click at [580, 148] on span "spring.datasource.password" at bounding box center [594, 147] width 199 height 15
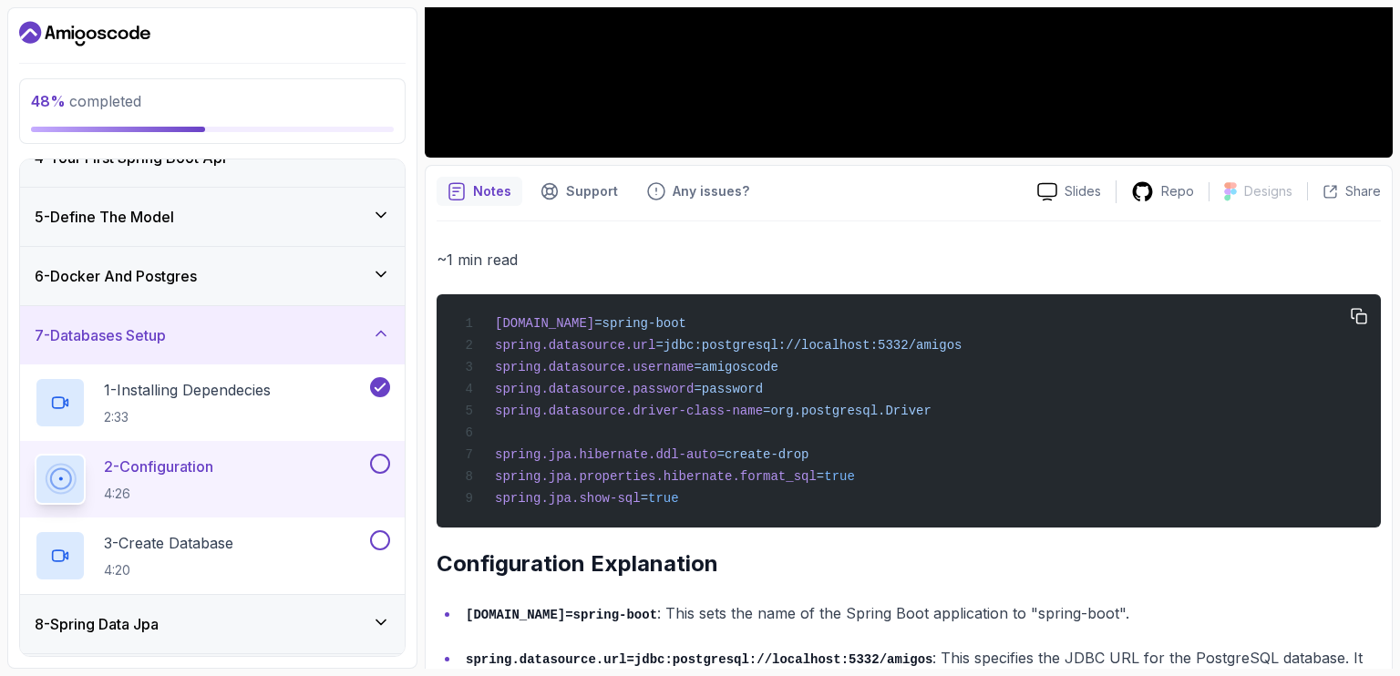
scroll to position [549, 0]
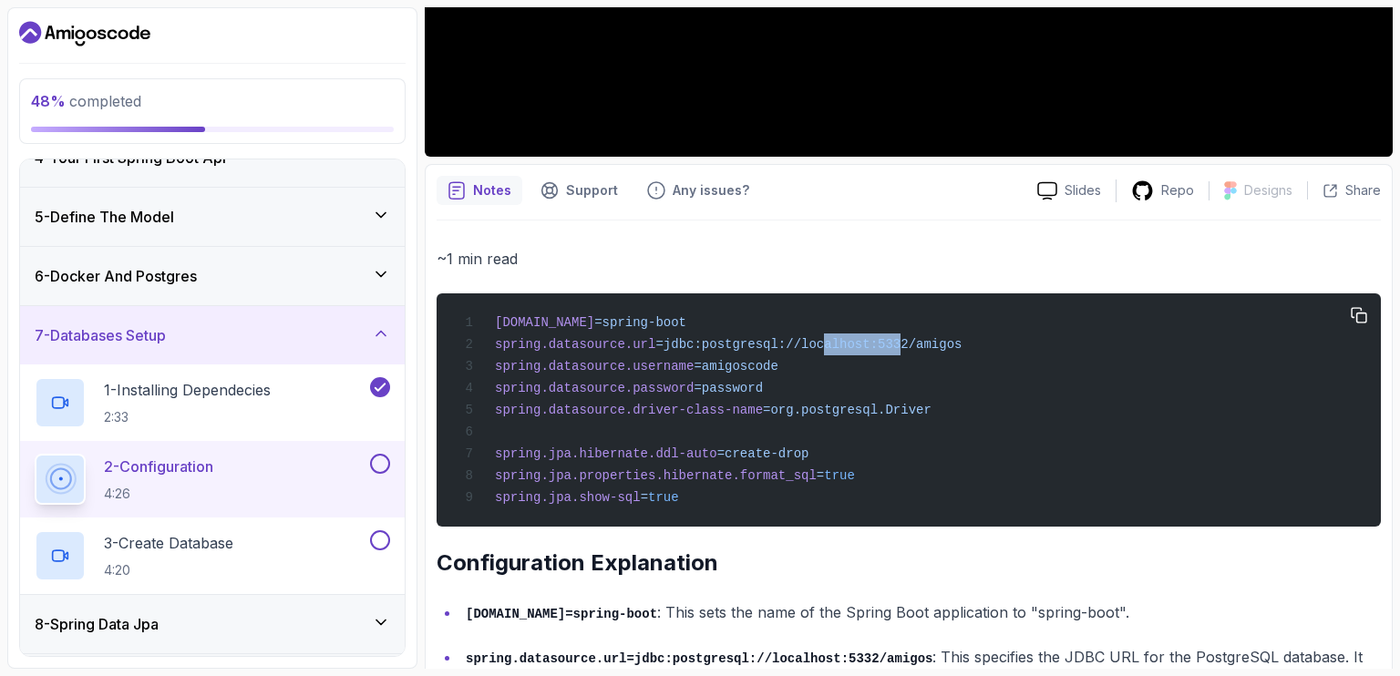
drag, startPoint x: 795, startPoint y: 341, endPoint x: 871, endPoint y: 341, distance: 76.5
click at [871, 341] on span "=jdbc:postgresql://localhost:5332/amigos" at bounding box center [808, 344] width 306 height 15
click at [707, 411] on span "spring.datasource.driver-class-name" at bounding box center [629, 410] width 268 height 15
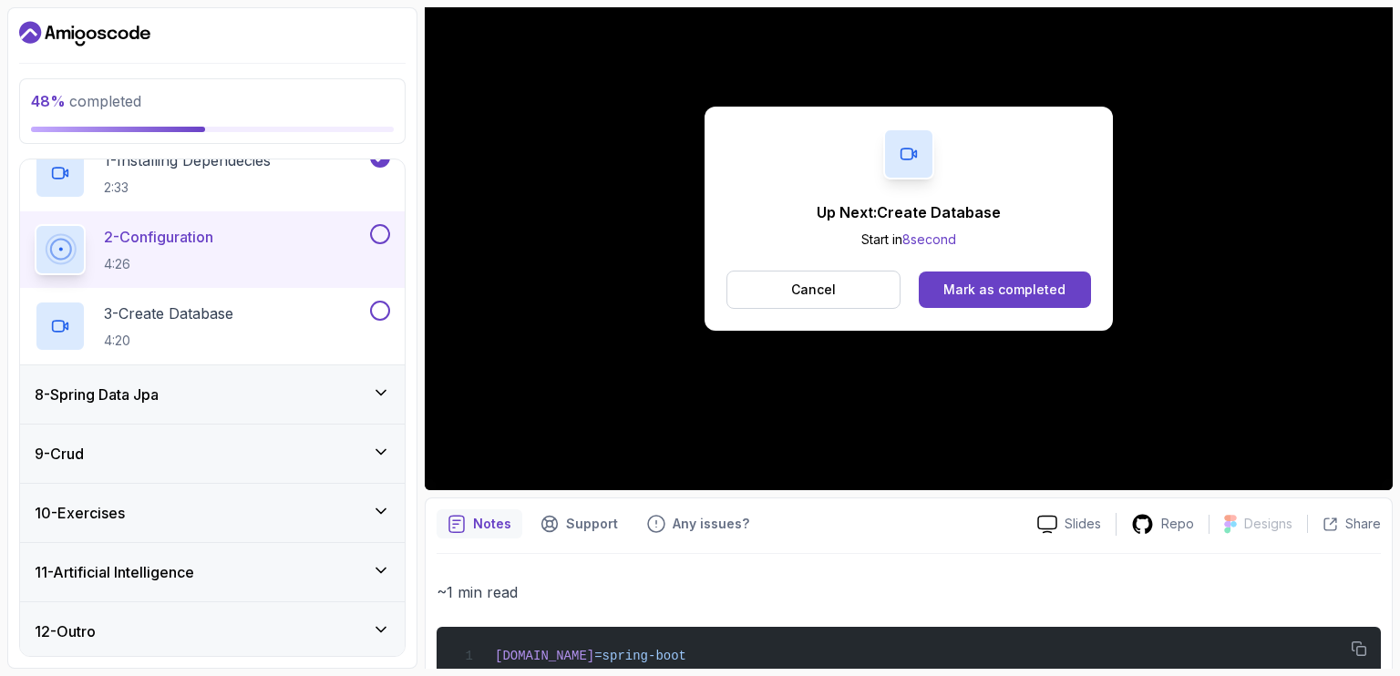
scroll to position [167, 0]
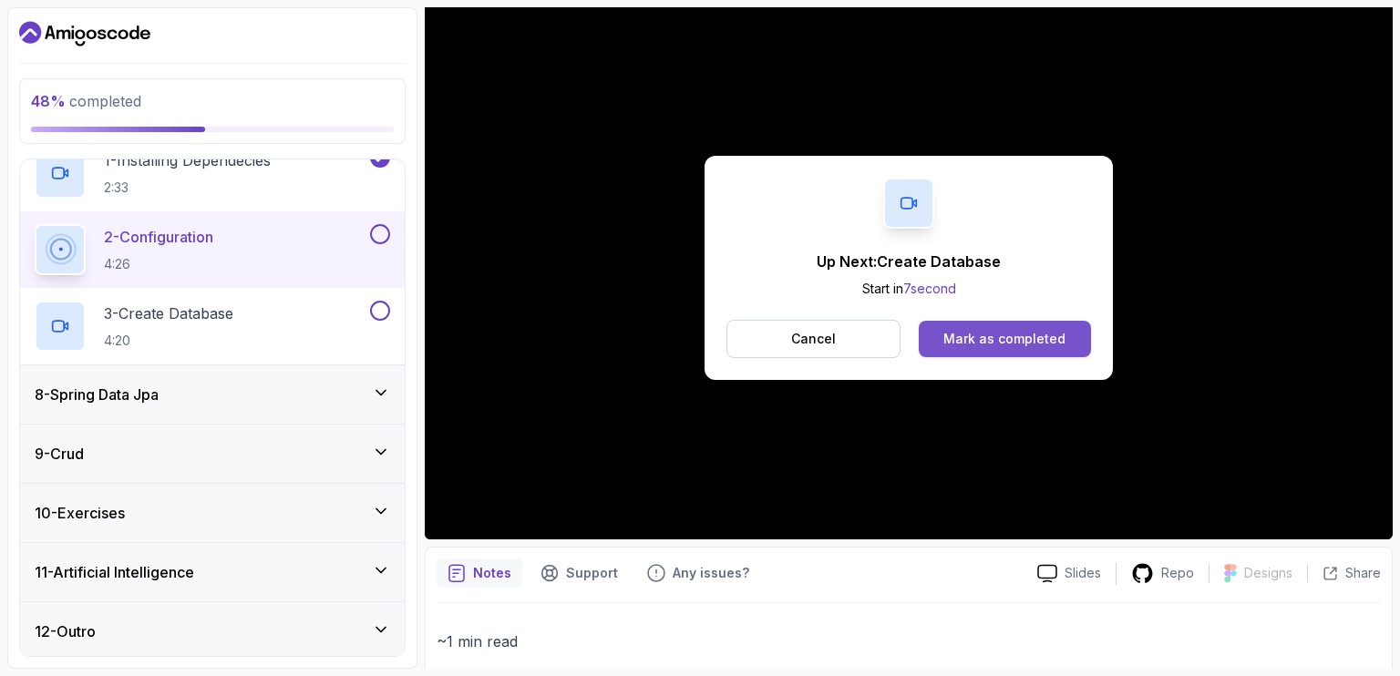
click at [1007, 342] on div "Mark as completed" at bounding box center [1004, 339] width 122 height 18
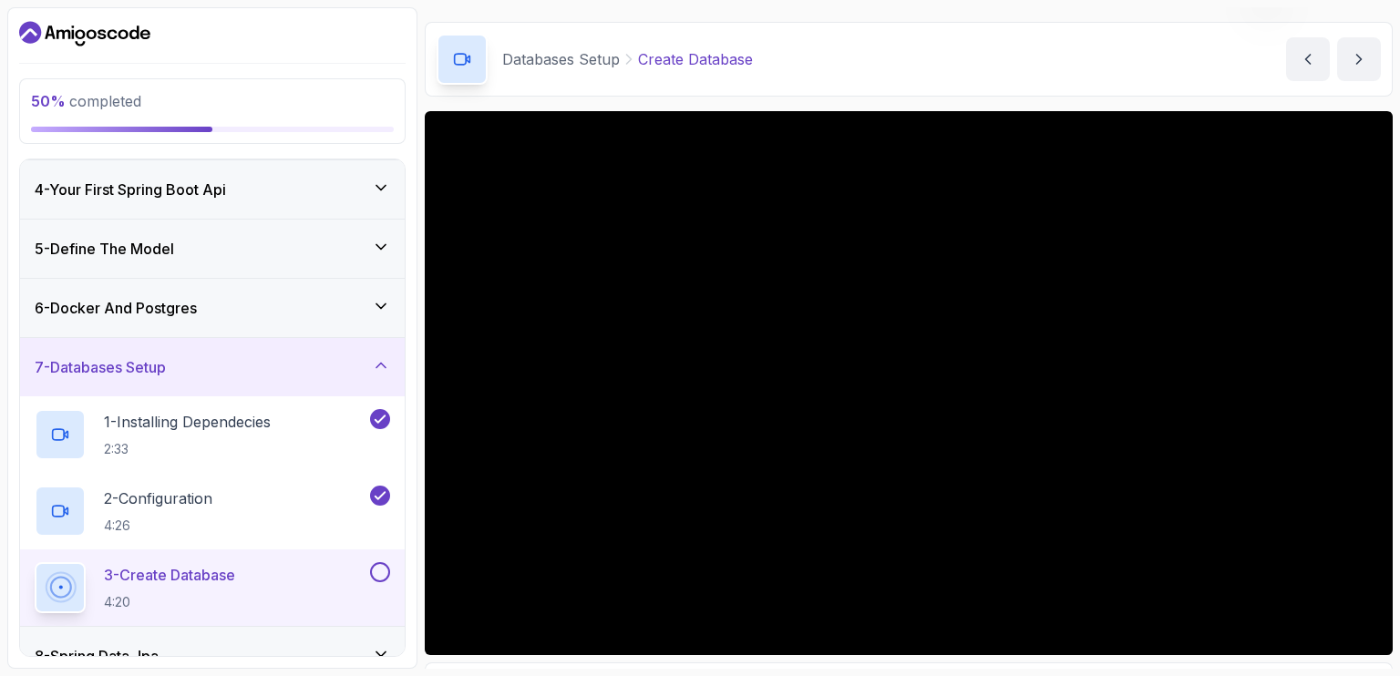
scroll to position [176, 0]
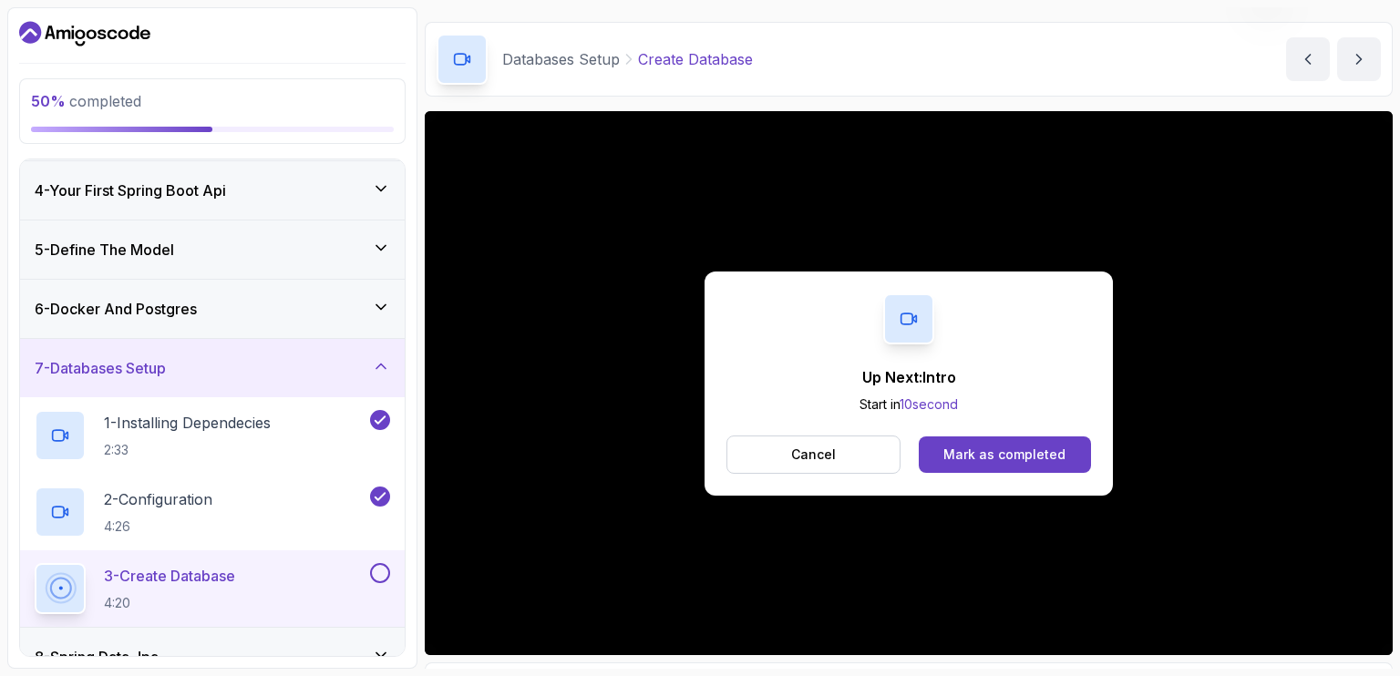
click at [695, 288] on div "Up Next: Intro Start in 10 second Cancel Mark as completed" at bounding box center [909, 383] width 968 height 544
click at [1005, 461] on div "Mark as completed" at bounding box center [1004, 455] width 122 height 18
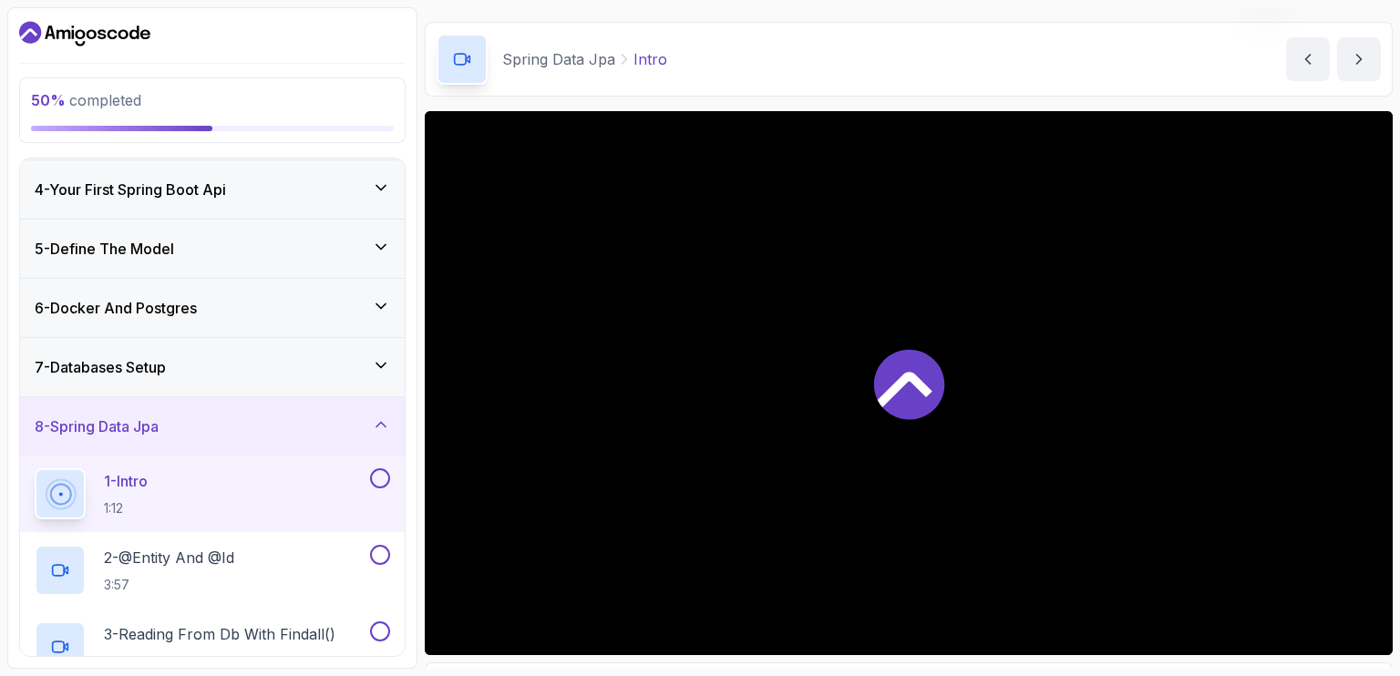
click at [820, 387] on div at bounding box center [909, 383] width 968 height 544
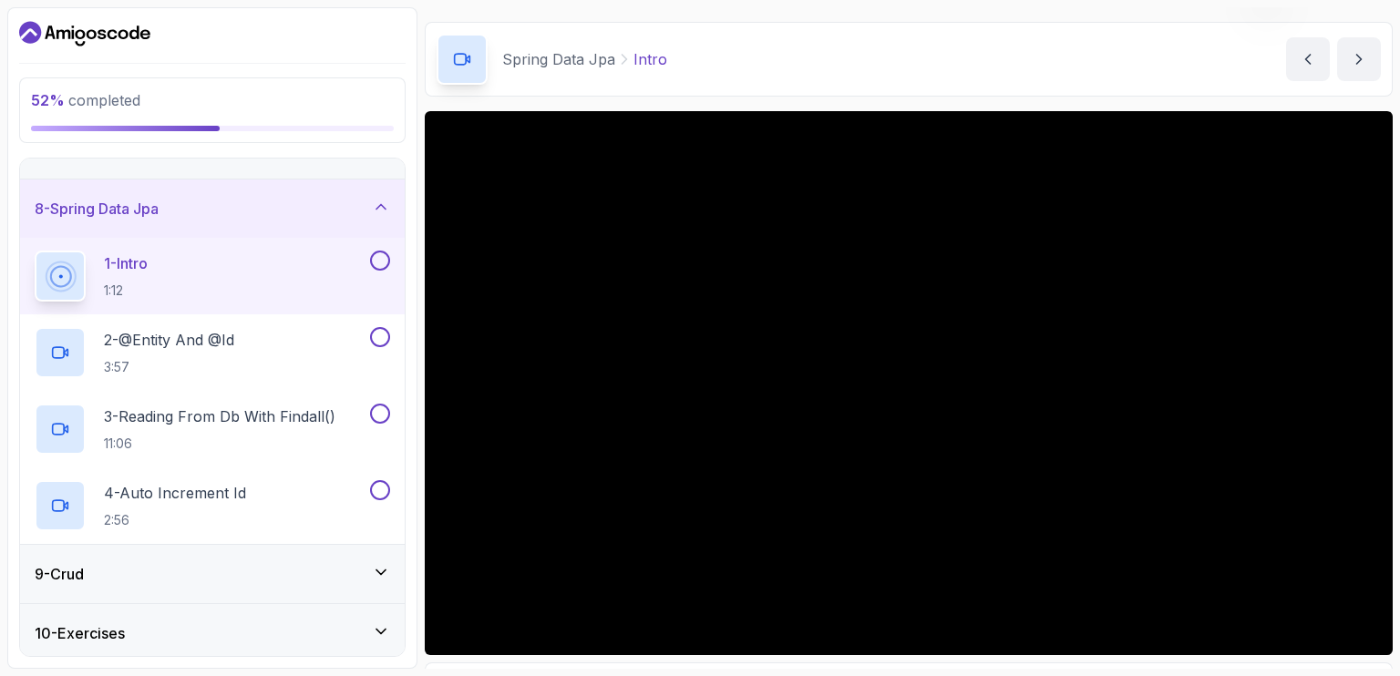
scroll to position [401, 0]
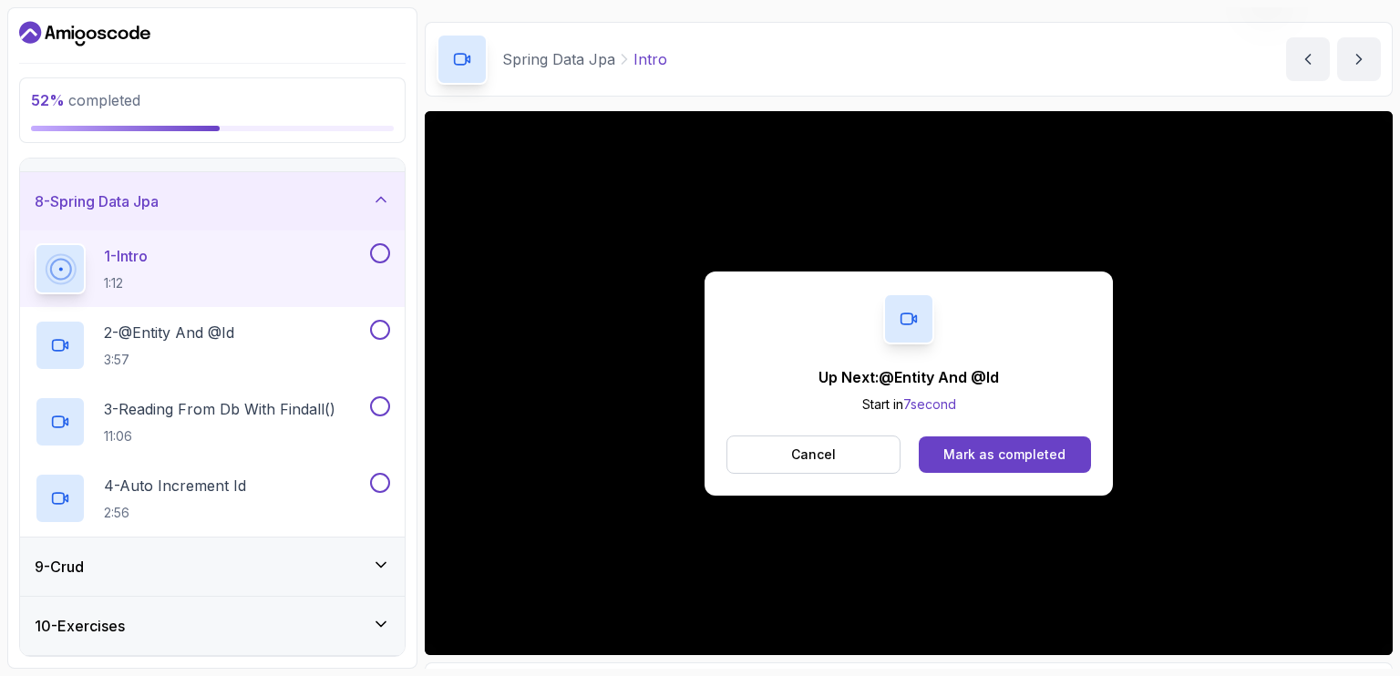
drag, startPoint x: 1018, startPoint y: 455, endPoint x: 1241, endPoint y: 40, distance: 470.9
click at [1018, 455] on div "Mark as completed" at bounding box center [1004, 455] width 122 height 18
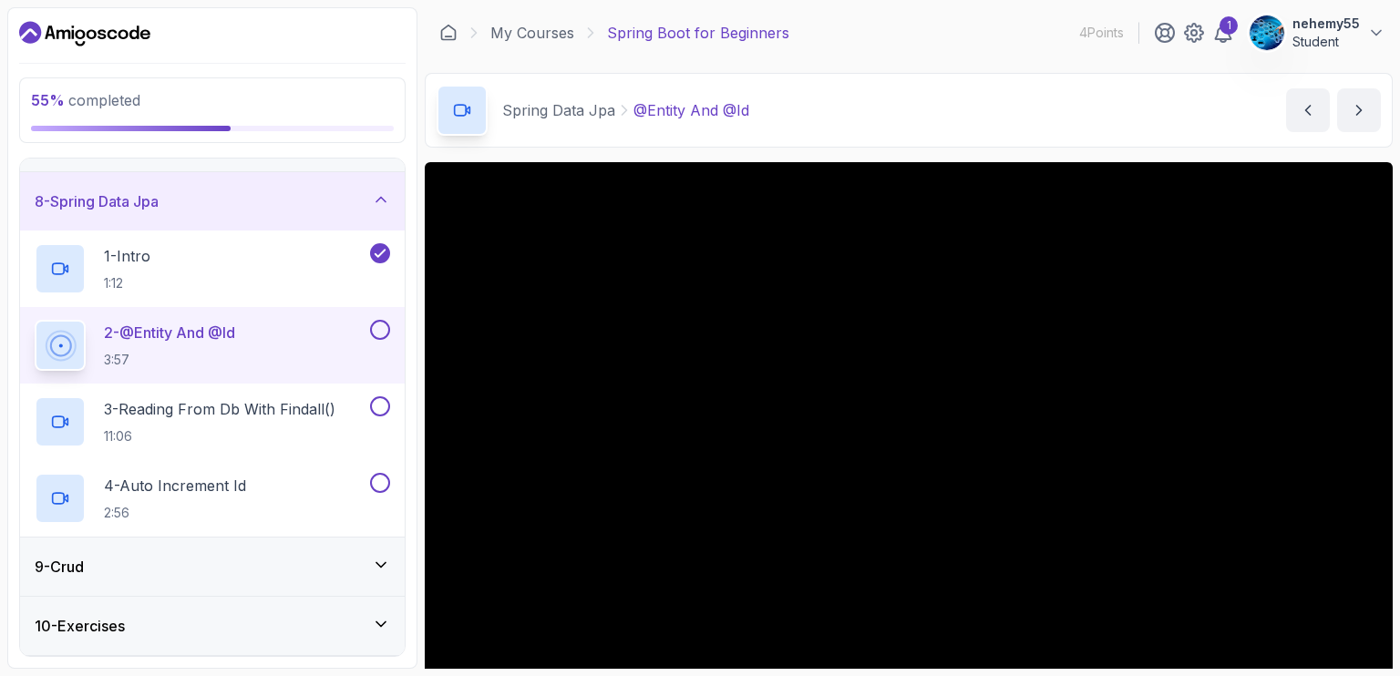
drag, startPoint x: 703, startPoint y: 1, endPoint x: 974, endPoint y: 74, distance: 281.1
click at [974, 74] on div "Spring Data Jpa @Entity And @Id @Entity And @Id by nelson" at bounding box center [909, 110] width 968 height 75
click at [1219, 35] on icon at bounding box center [1222, 33] width 15 height 18
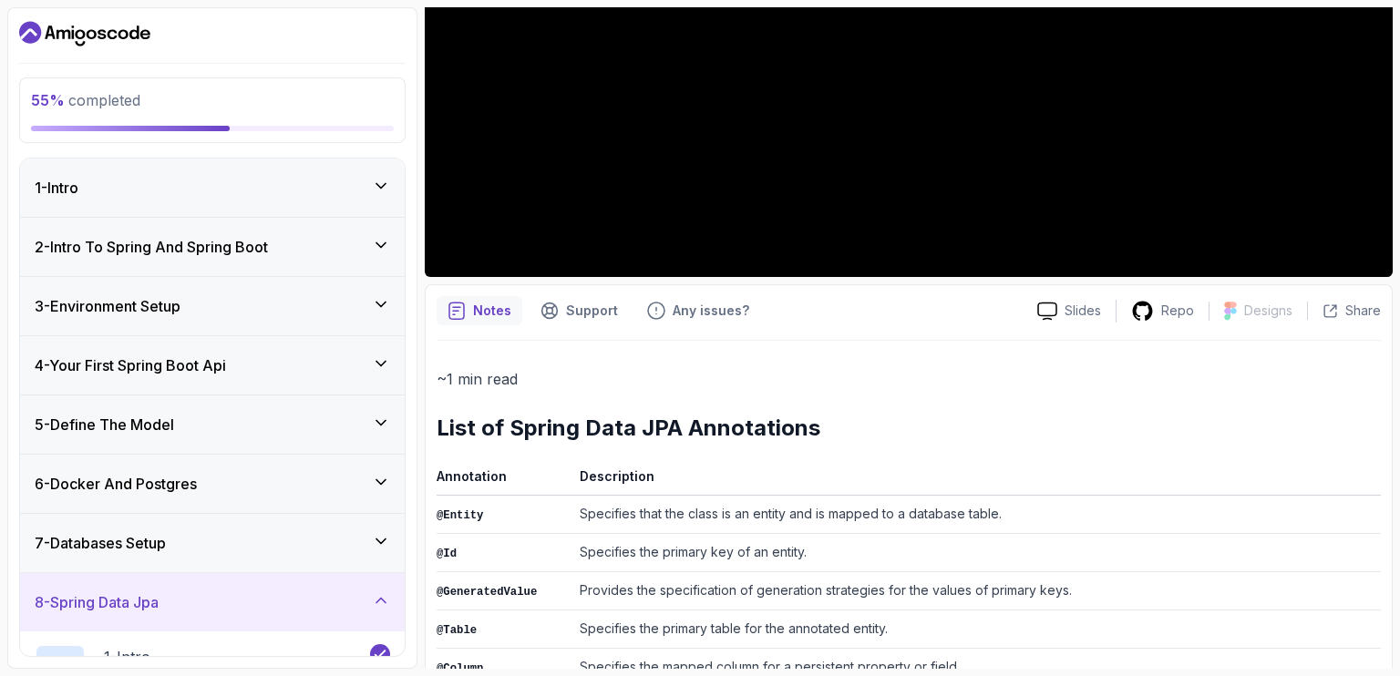
scroll to position [434, 0]
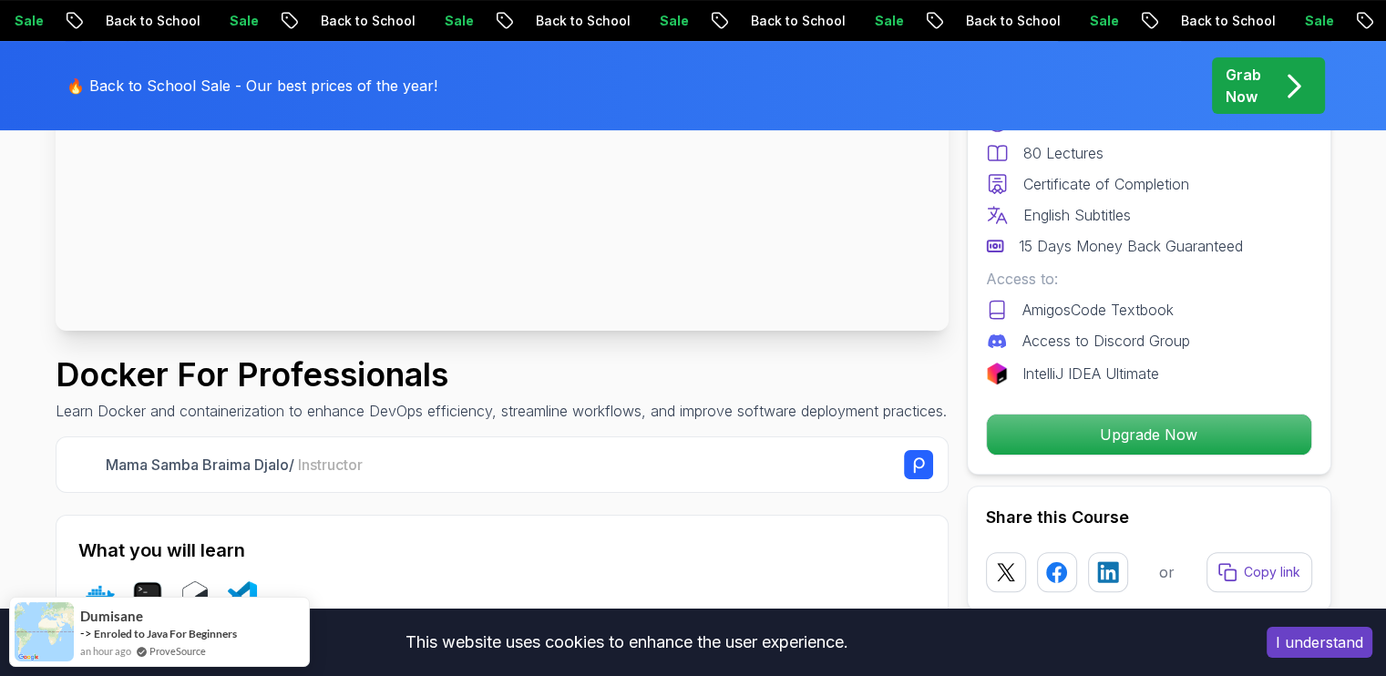
scroll to position [410, 0]
